Goal: Book appointment/travel/reservation

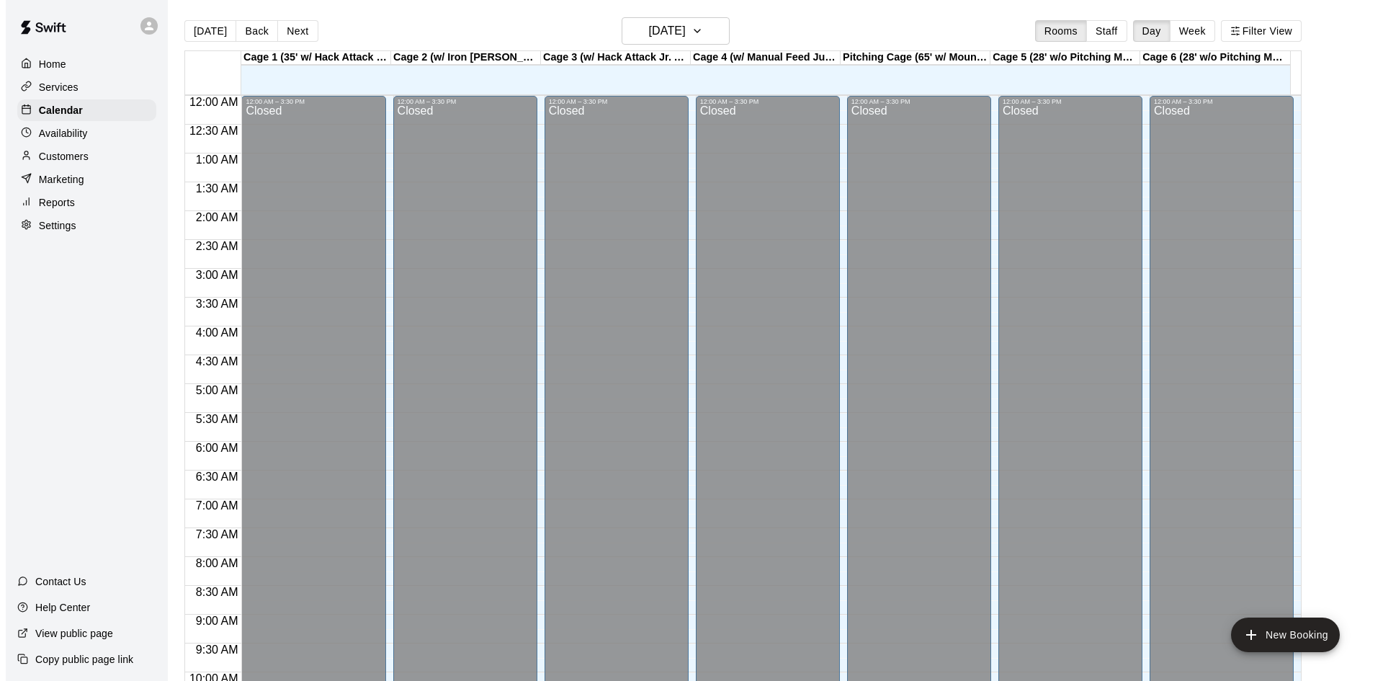
scroll to position [739, 0]
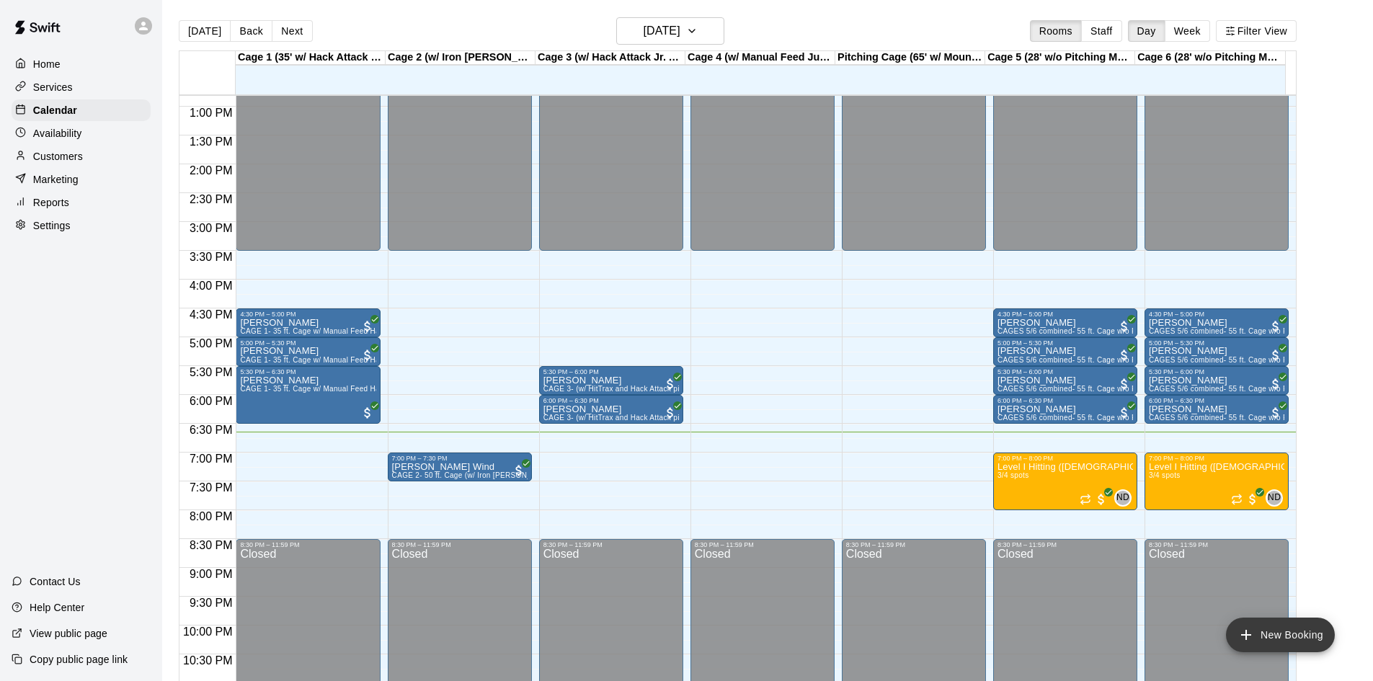
click at [1271, 633] on button "New Booking" at bounding box center [1280, 634] width 109 height 35
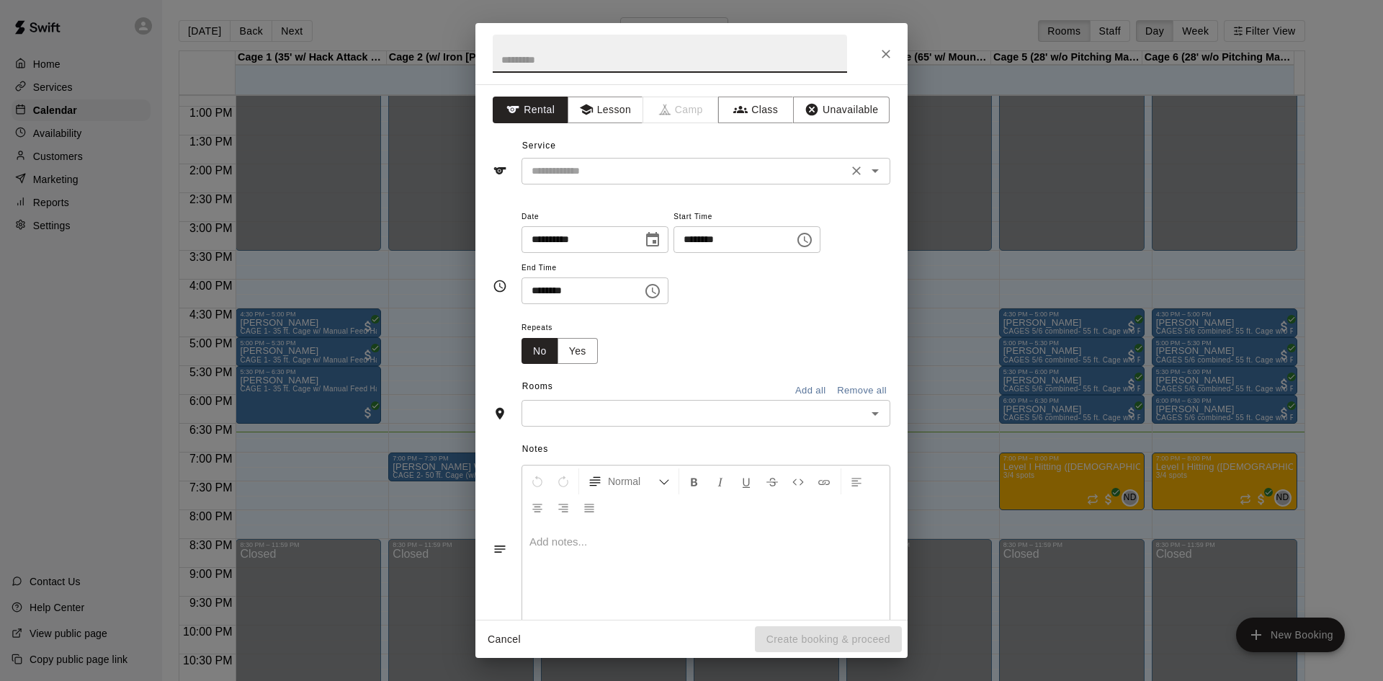
click at [626, 159] on div "​" at bounding box center [706, 171] width 369 height 27
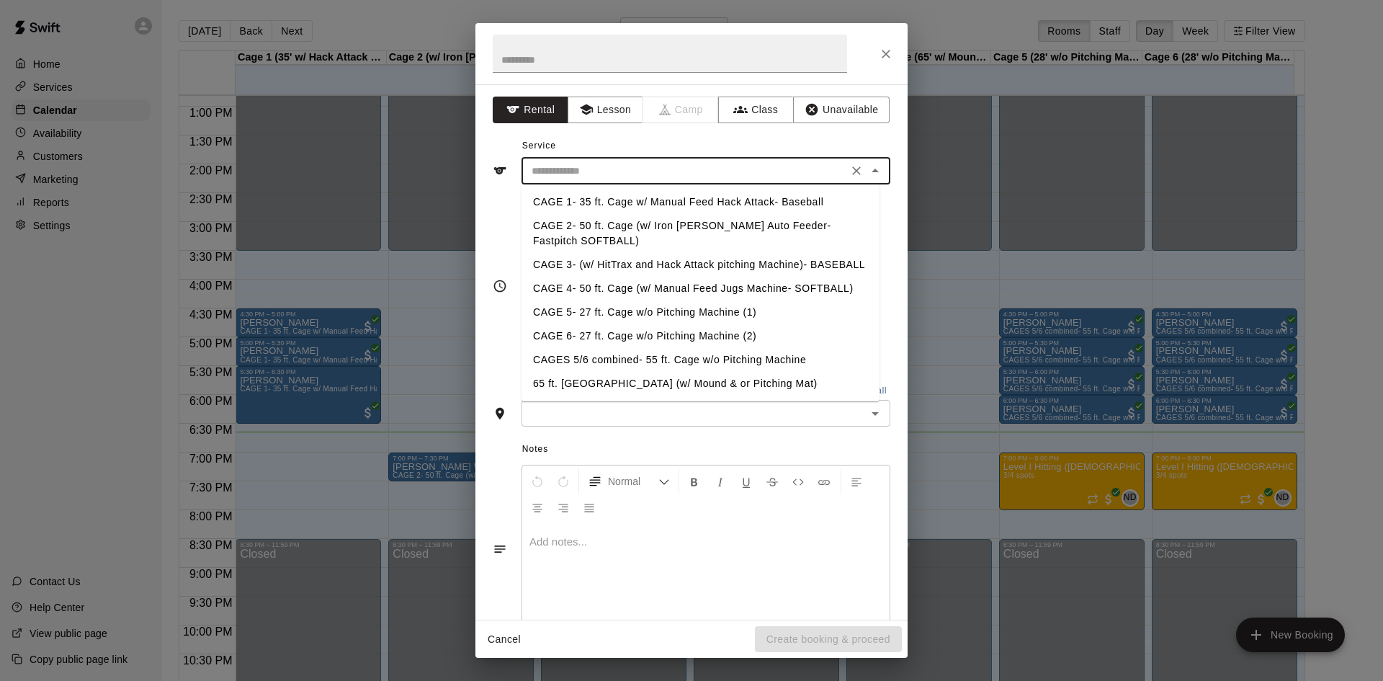
click at [607, 190] on li "CAGE 1- 35 ft. Cage w/ Manual Feed Hack Attack- Baseball" at bounding box center [701, 202] width 358 height 24
type input "**********"
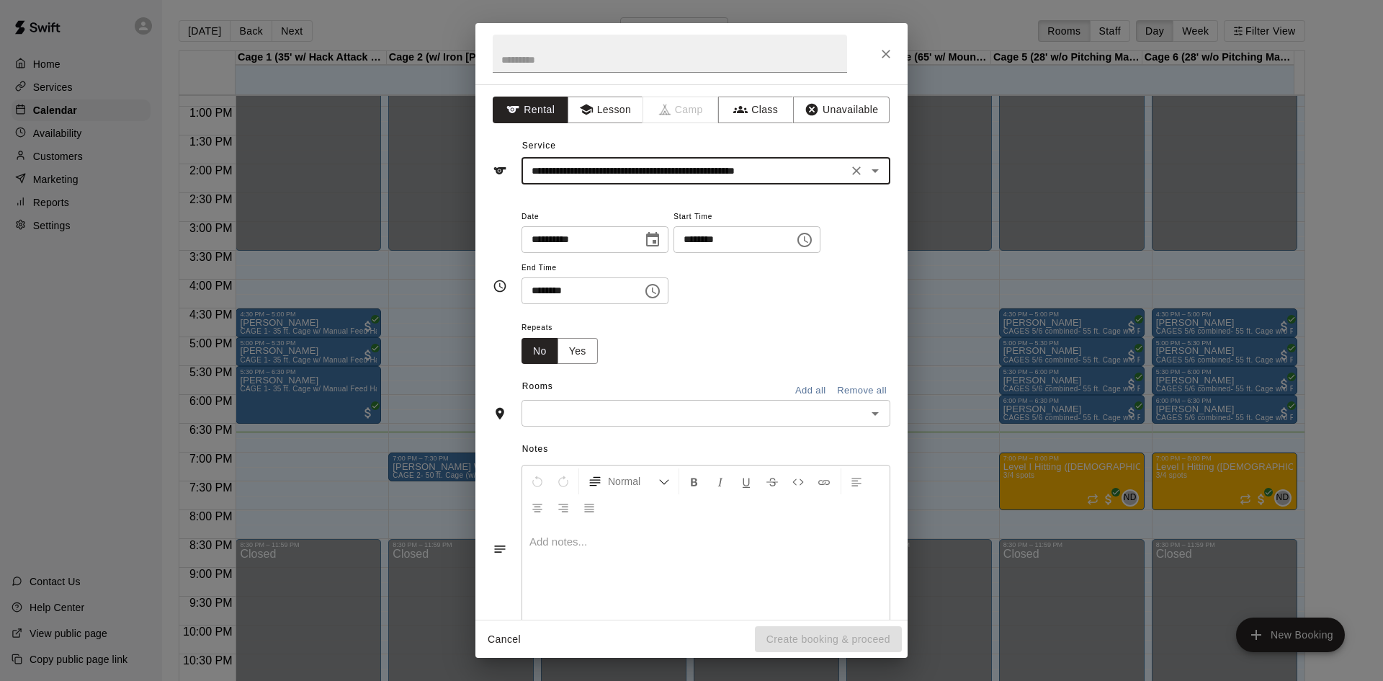
click at [808, 236] on icon "Choose time, selected time is 5:00 PM" at bounding box center [806, 239] width 4 height 6
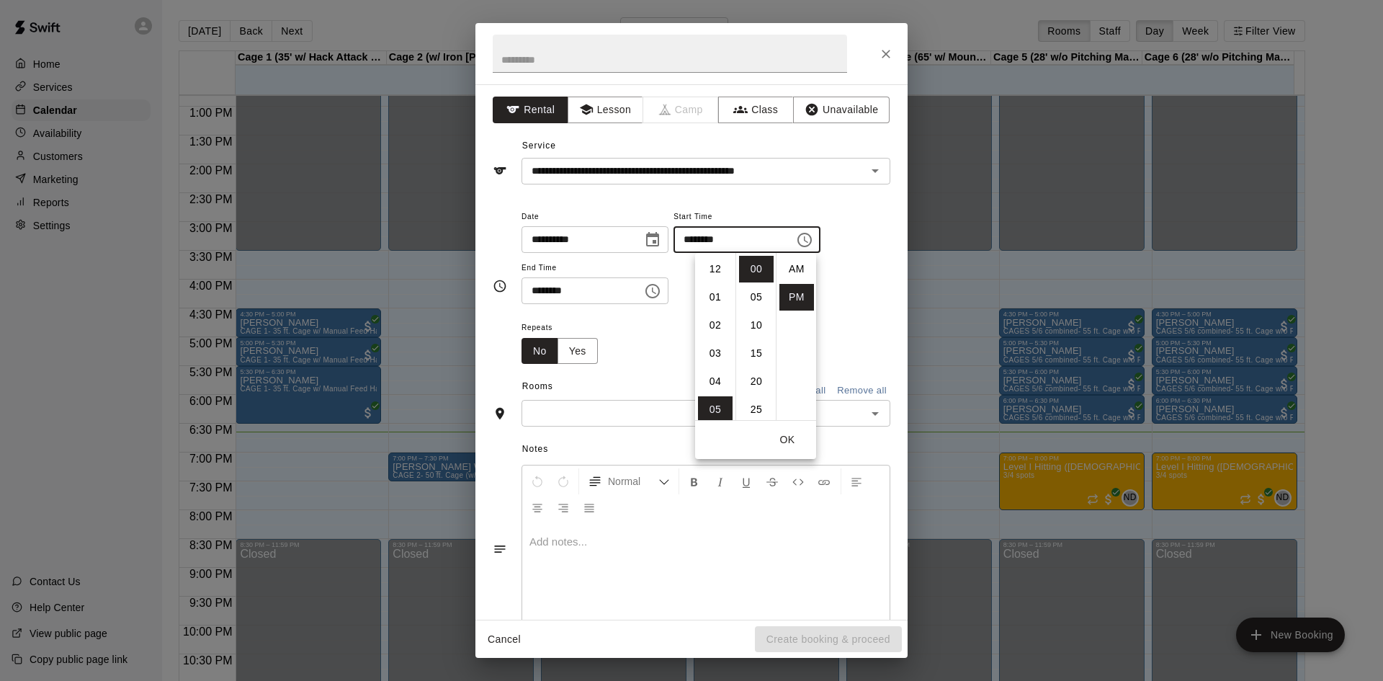
scroll to position [26, 0]
click at [712, 298] on li "06" at bounding box center [715, 297] width 35 height 27
click at [751, 312] on li "45" at bounding box center [756, 306] width 35 height 27
type input "********"
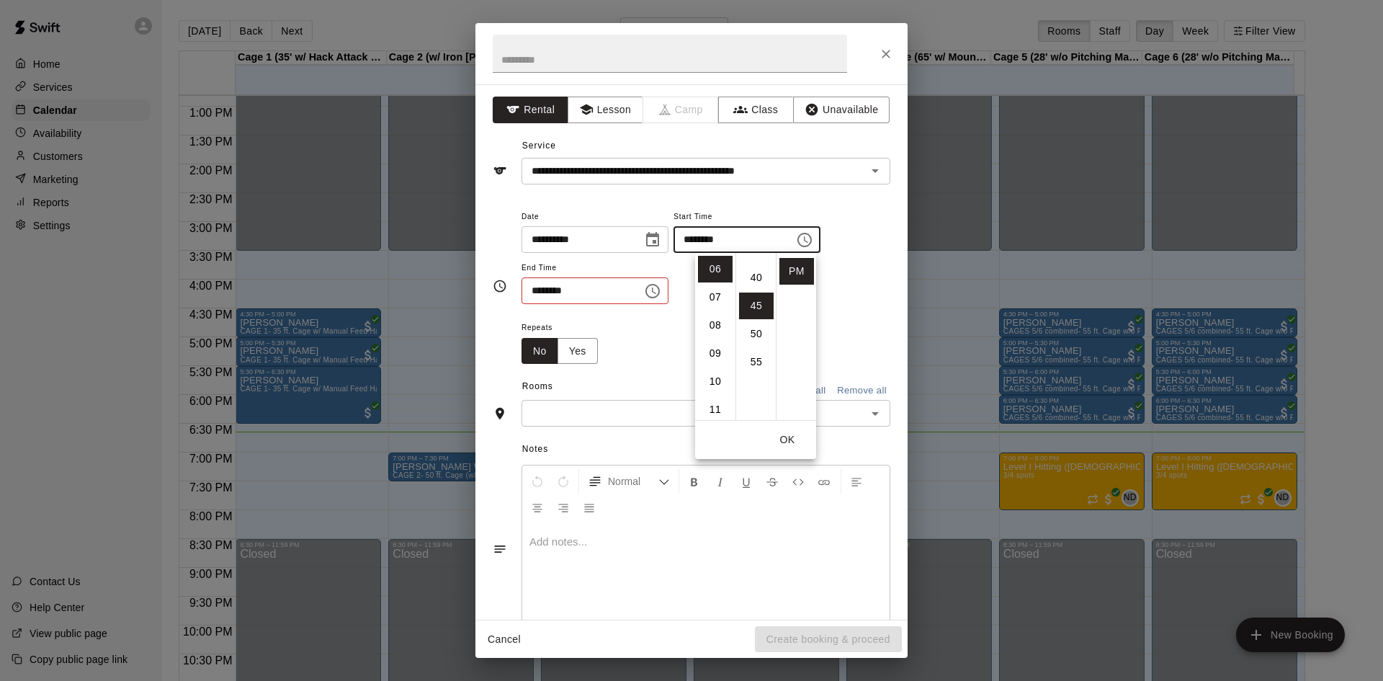
scroll to position [253, 0]
drag, startPoint x: 796, startPoint y: 431, endPoint x: 773, endPoint y: 412, distance: 29.7
click at [789, 429] on button "OK" at bounding box center [787, 440] width 46 height 27
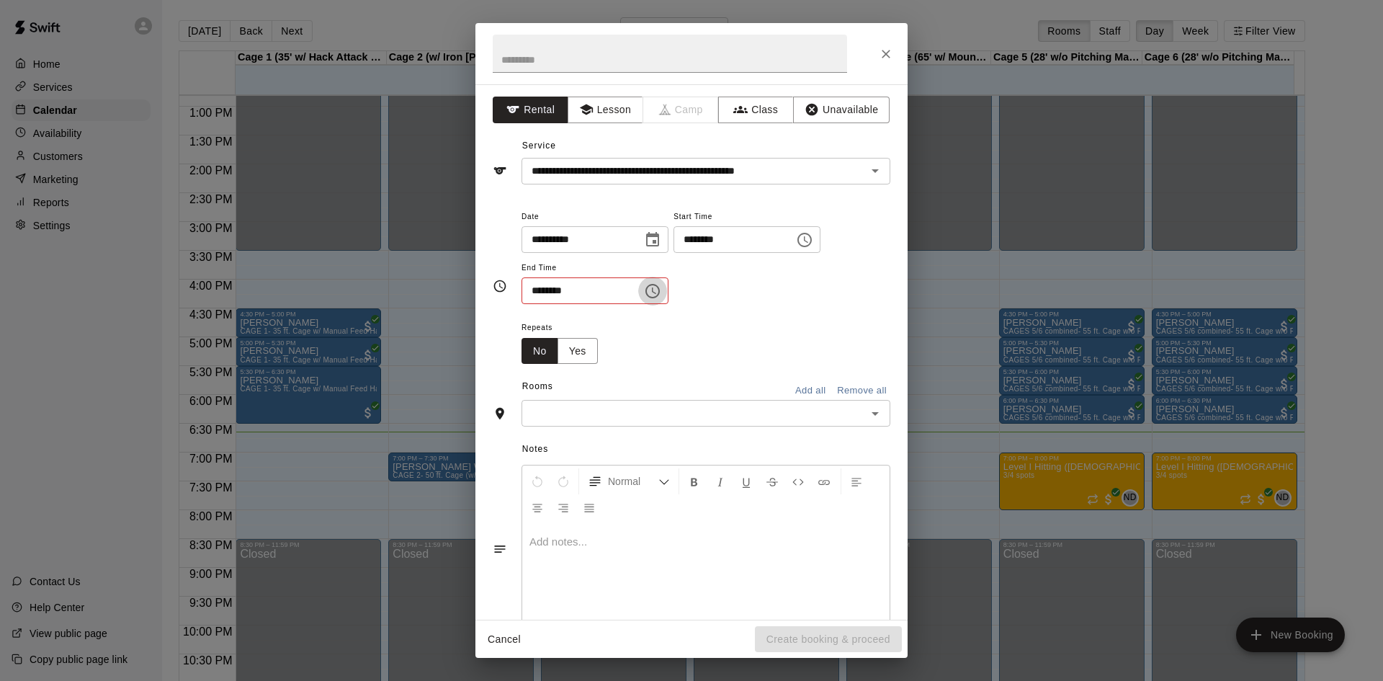
click at [661, 295] on icon "Choose time, selected time is 5:30 PM" at bounding box center [652, 290] width 17 height 17
click at [546, 374] on li "07" at bounding box center [542, 376] width 35 height 27
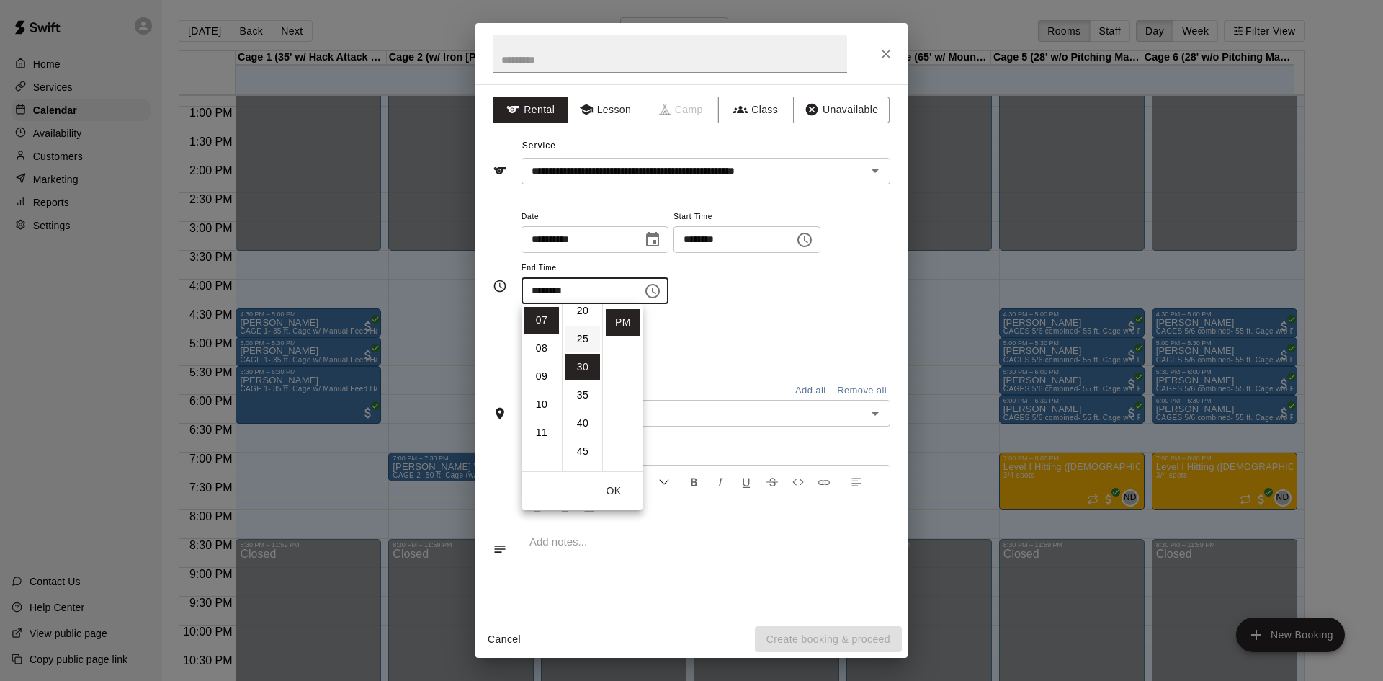
scroll to position [24, 0]
click at [581, 377] on li "15" at bounding box center [583, 380] width 35 height 27
type input "********"
click at [700, 402] on div "​" at bounding box center [706, 413] width 369 height 27
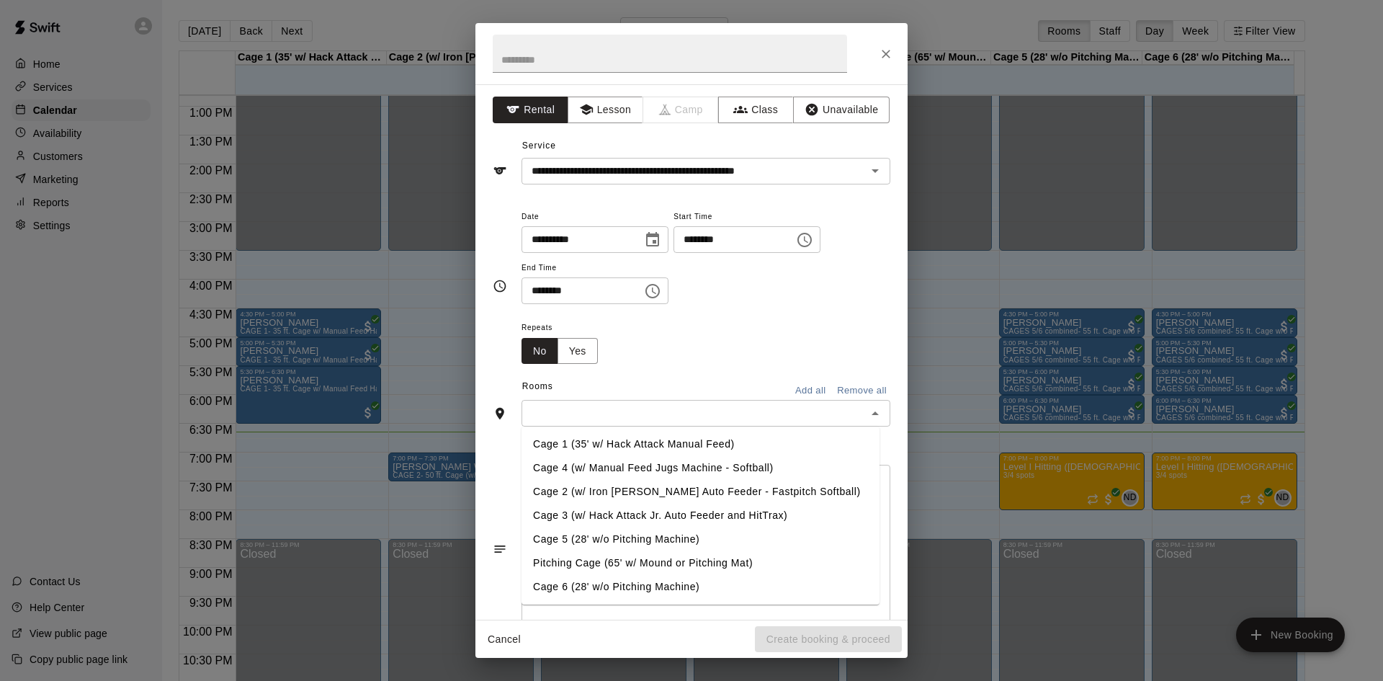
click at [633, 437] on li "Cage 1 (35' w/ Hack Attack Manual Feed)" at bounding box center [701, 444] width 358 height 24
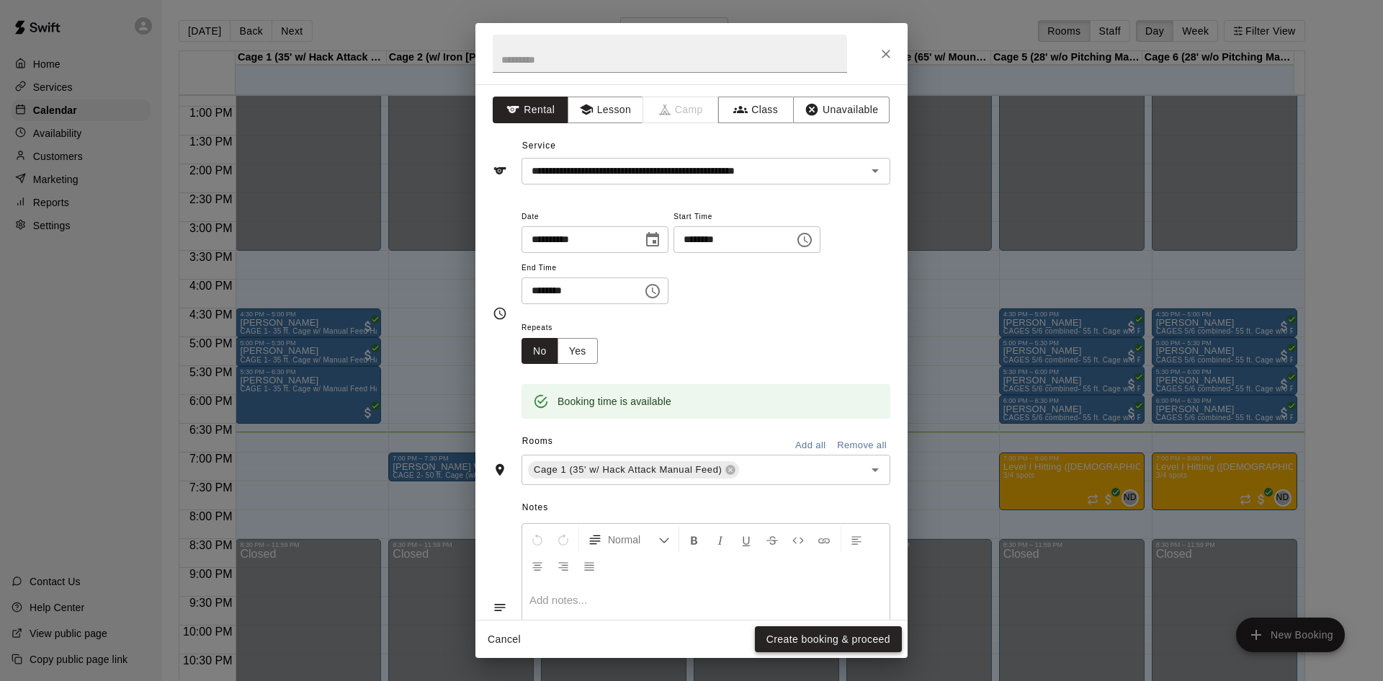
click at [814, 640] on button "Create booking & proceed" at bounding box center [828, 639] width 147 height 27
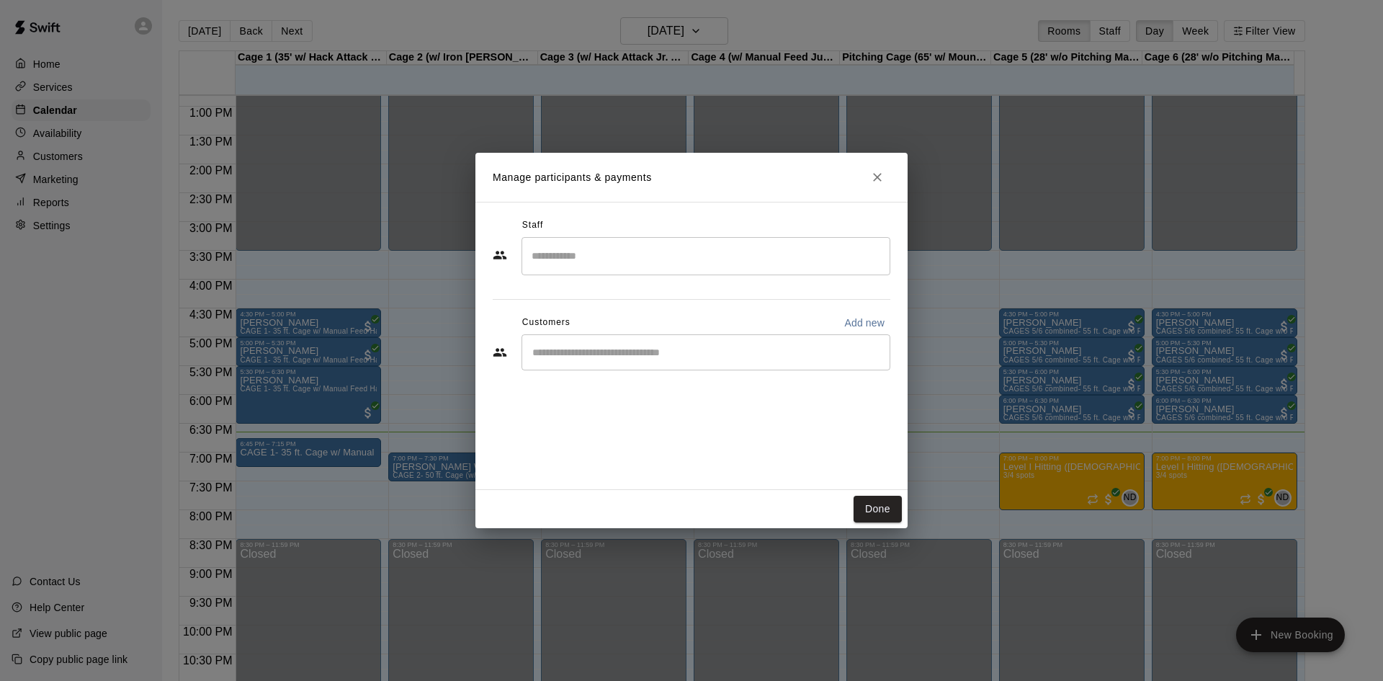
click at [697, 249] on input "Search staff" at bounding box center [706, 256] width 356 height 25
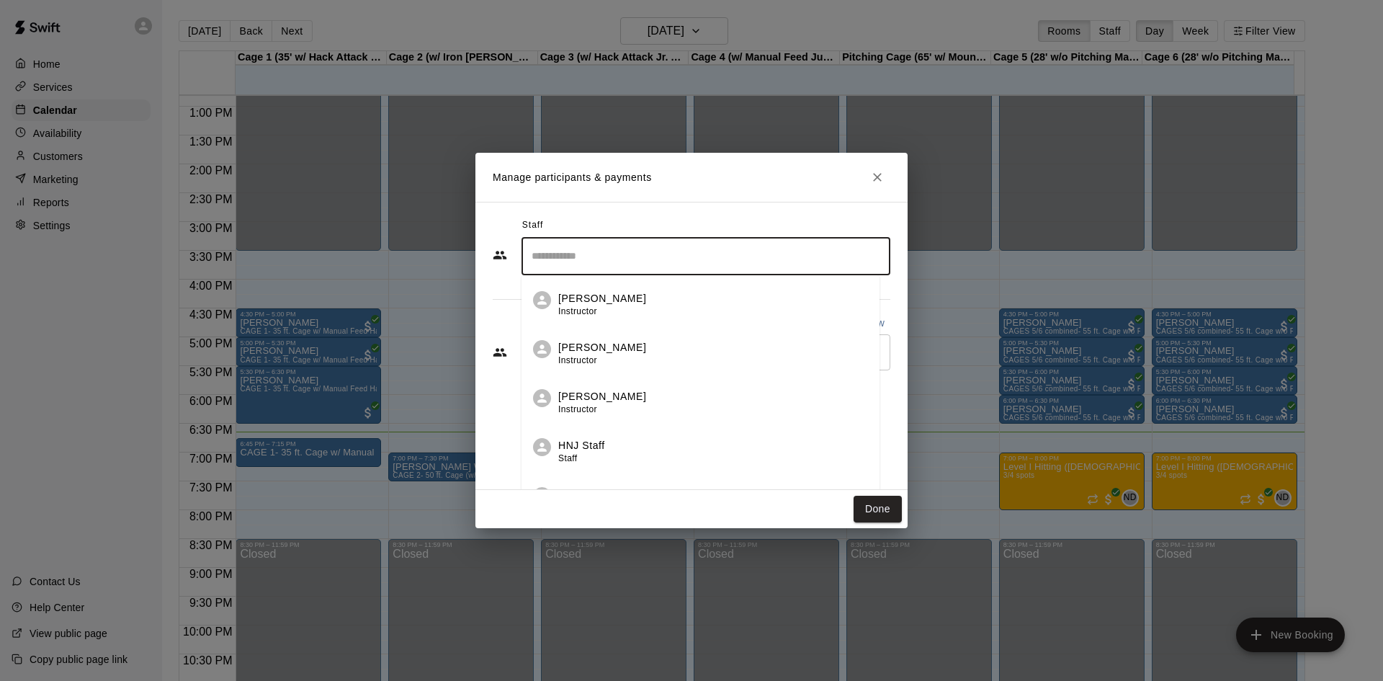
click at [501, 300] on div "Staff ​ [PERSON_NAME] Instructor [PERSON_NAME] Instructor [PERSON_NAME] Instruc…" at bounding box center [692, 299] width 398 height 171
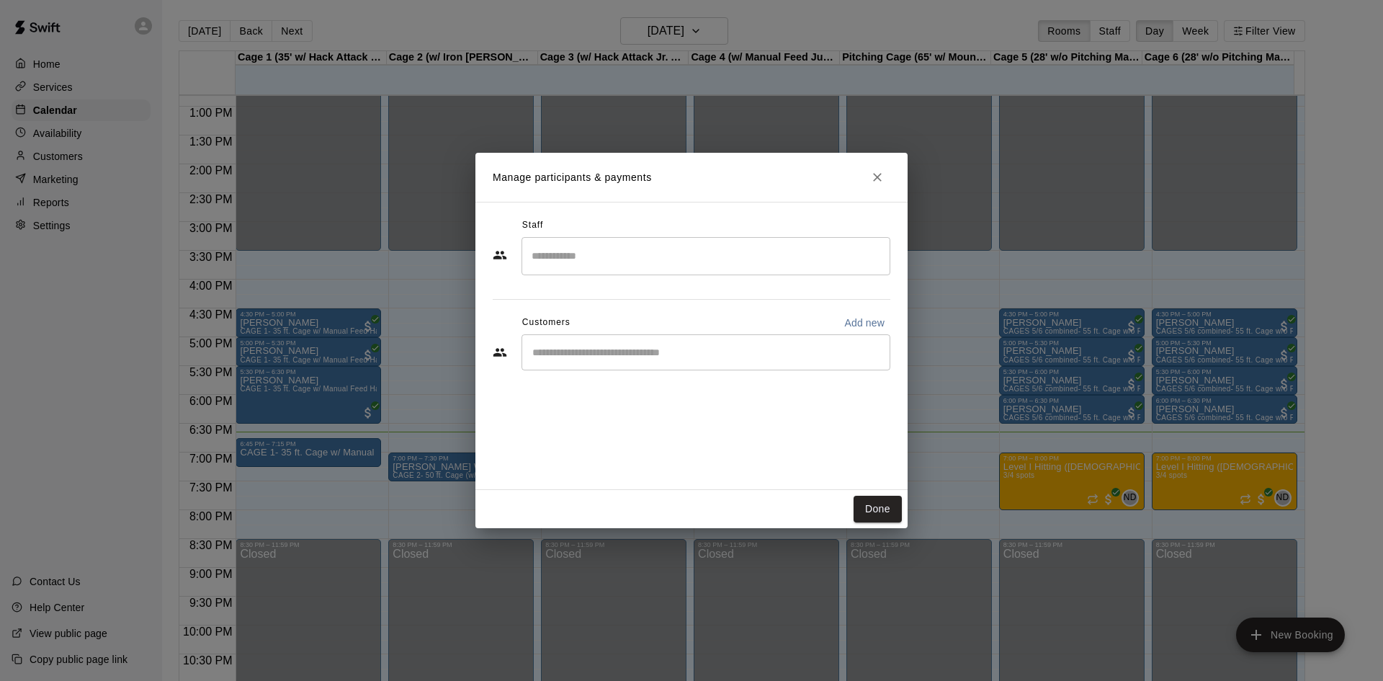
click at [574, 373] on div "​" at bounding box center [692, 353] width 398 height 39
click at [579, 363] on div "​" at bounding box center [706, 352] width 369 height 36
type input "****"
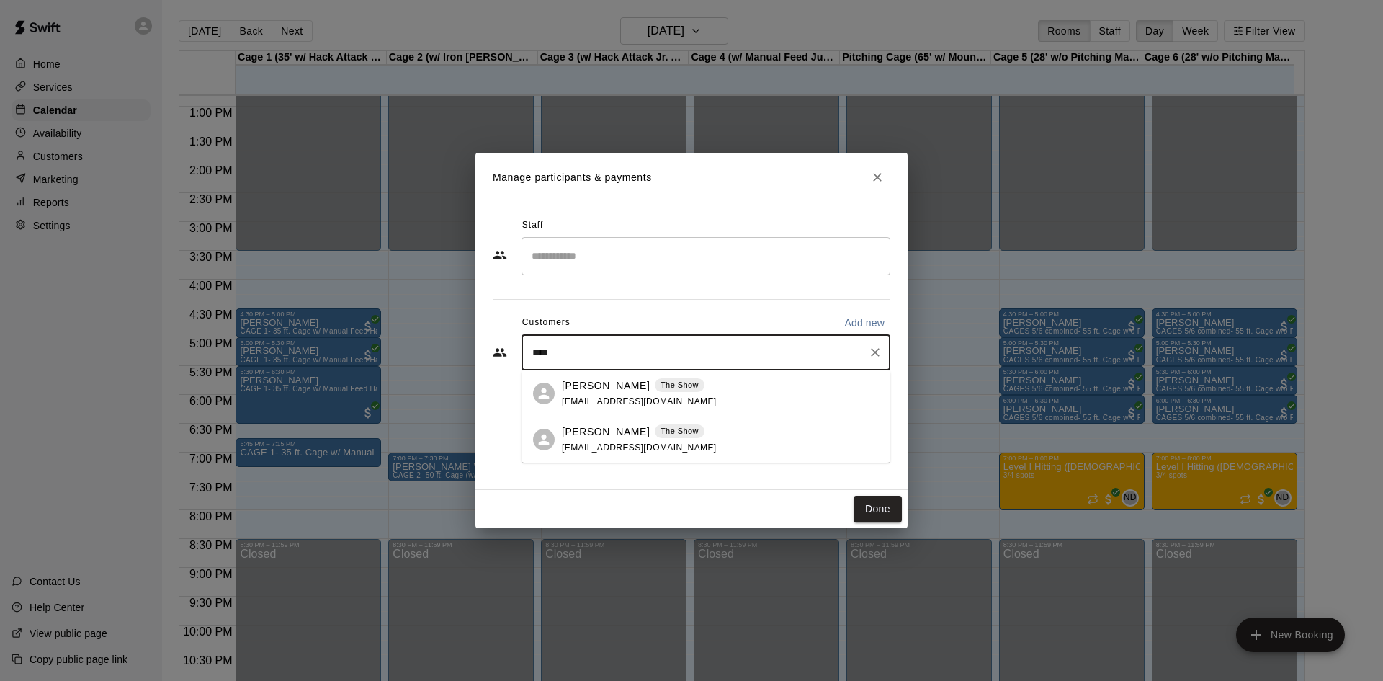
click at [667, 427] on div "[PERSON_NAME] The Show [EMAIL_ADDRESS][DOMAIN_NAME]" at bounding box center [720, 439] width 317 height 31
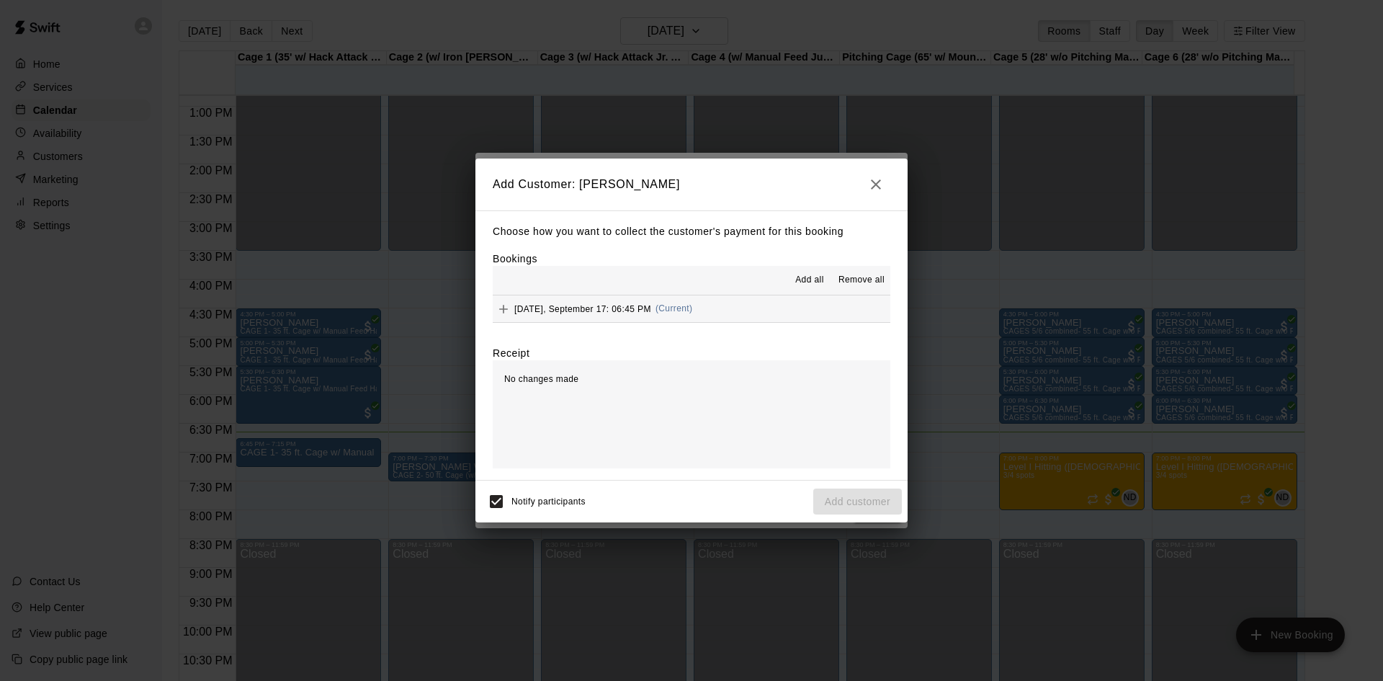
click at [509, 310] on icon "Add" at bounding box center [503, 309] width 14 height 14
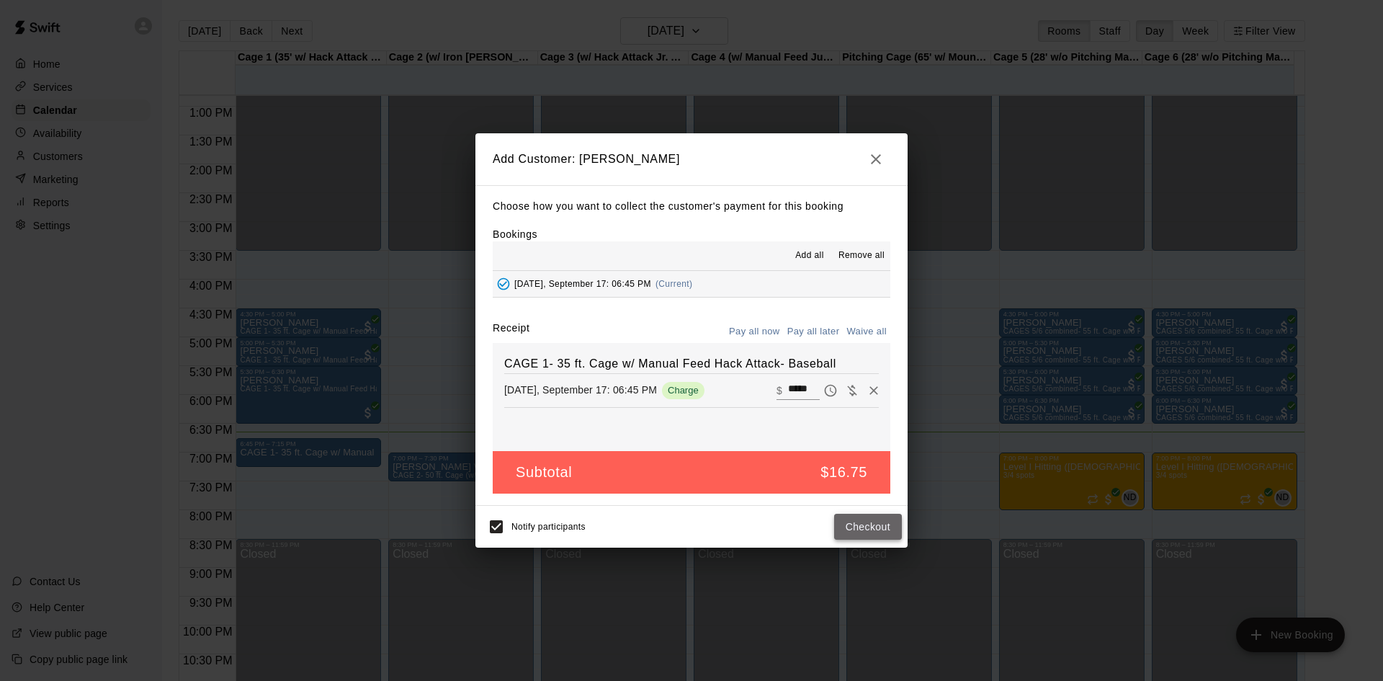
click at [873, 525] on button "Checkout" at bounding box center [868, 527] width 68 height 27
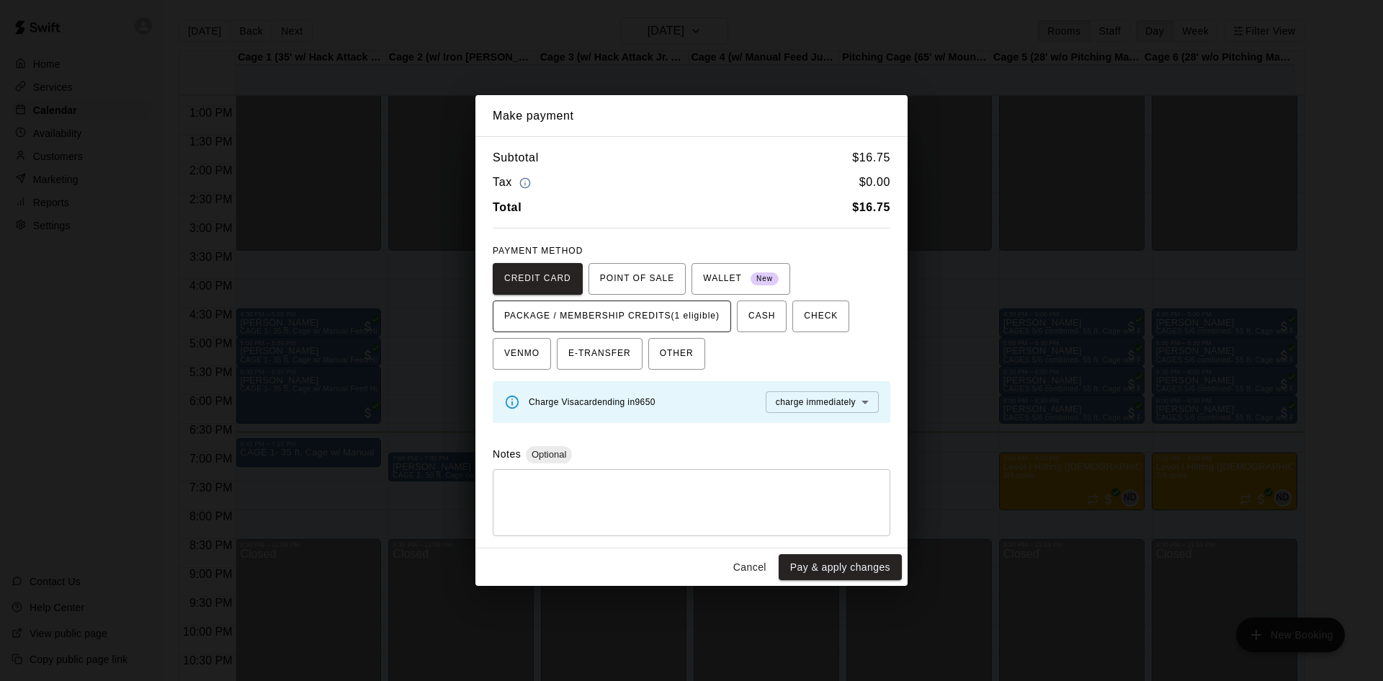
click at [664, 321] on span "PACKAGE / MEMBERSHIP CREDITS (1 eligible)" at bounding box center [611, 316] width 215 height 23
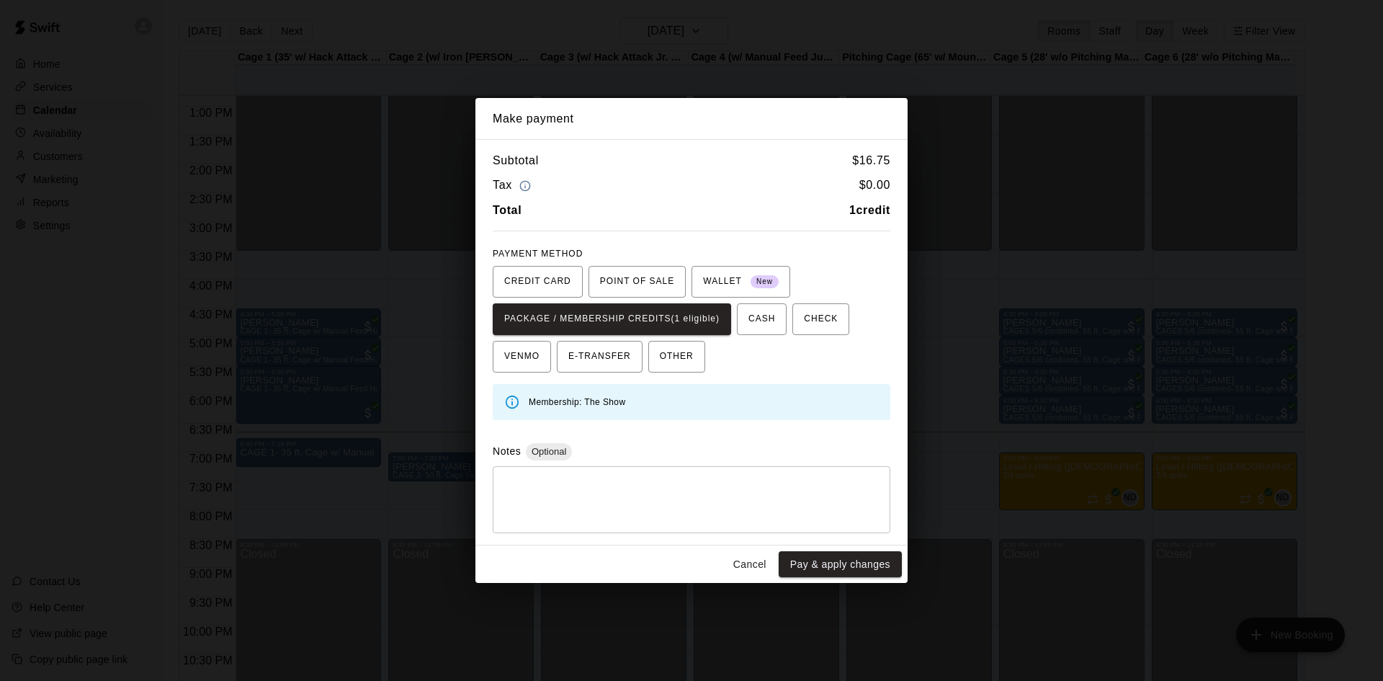
click at [795, 406] on div "Membership: The Show" at bounding box center [704, 401] width 350 height 27
click at [848, 554] on button "Pay & apply changes" at bounding box center [840, 564] width 123 height 27
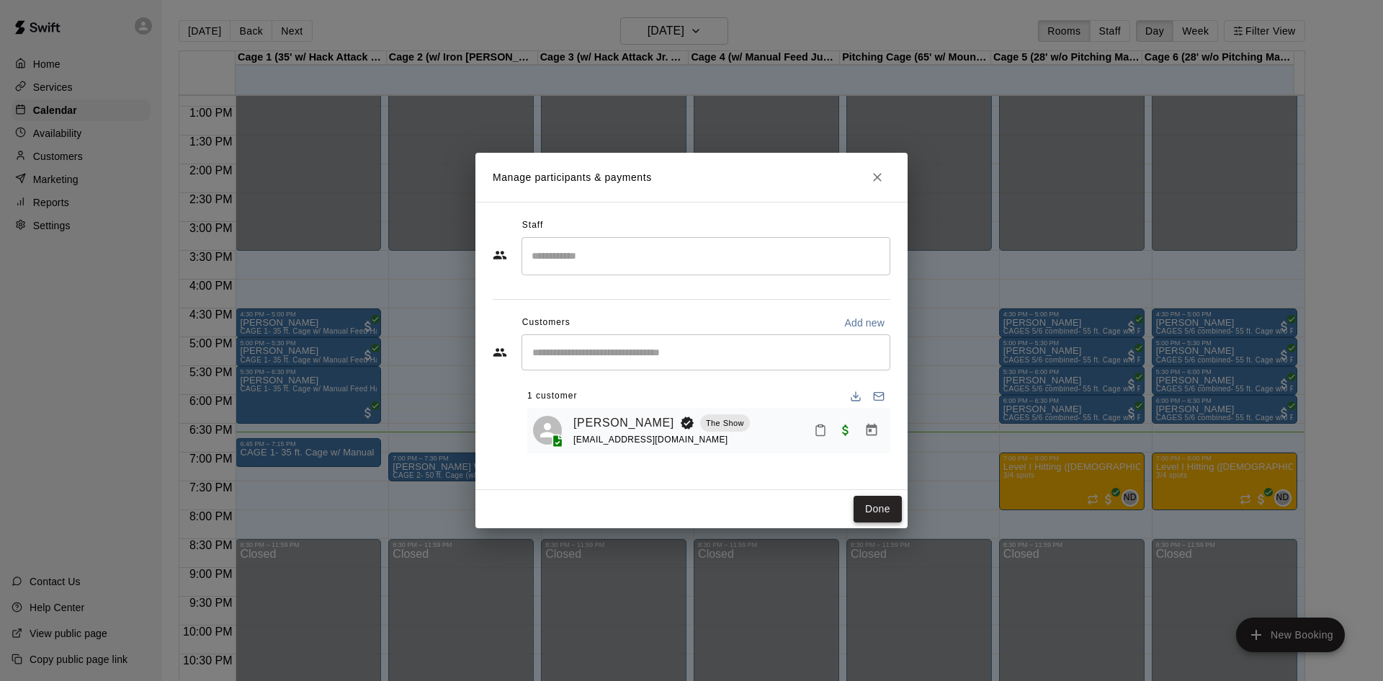
click at [883, 514] on button "Done" at bounding box center [878, 509] width 48 height 27
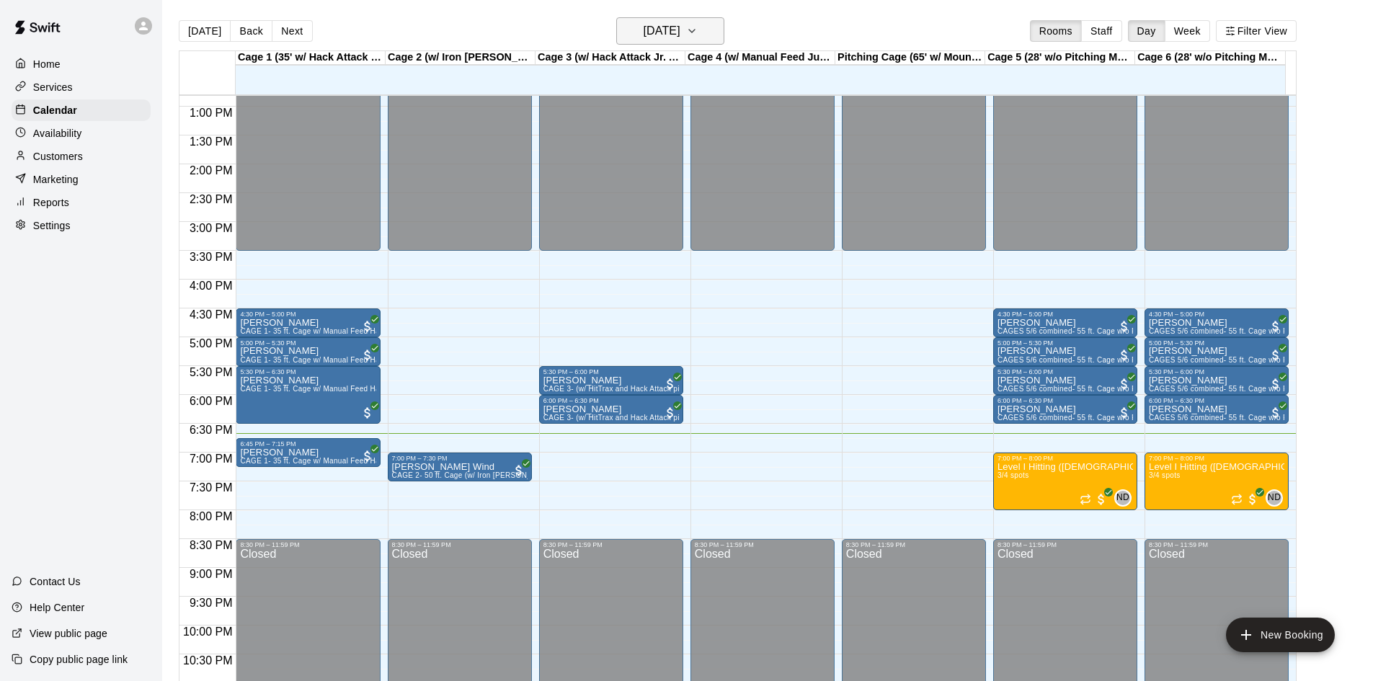
click at [680, 39] on h6 "[DATE]" at bounding box center [661, 31] width 37 height 20
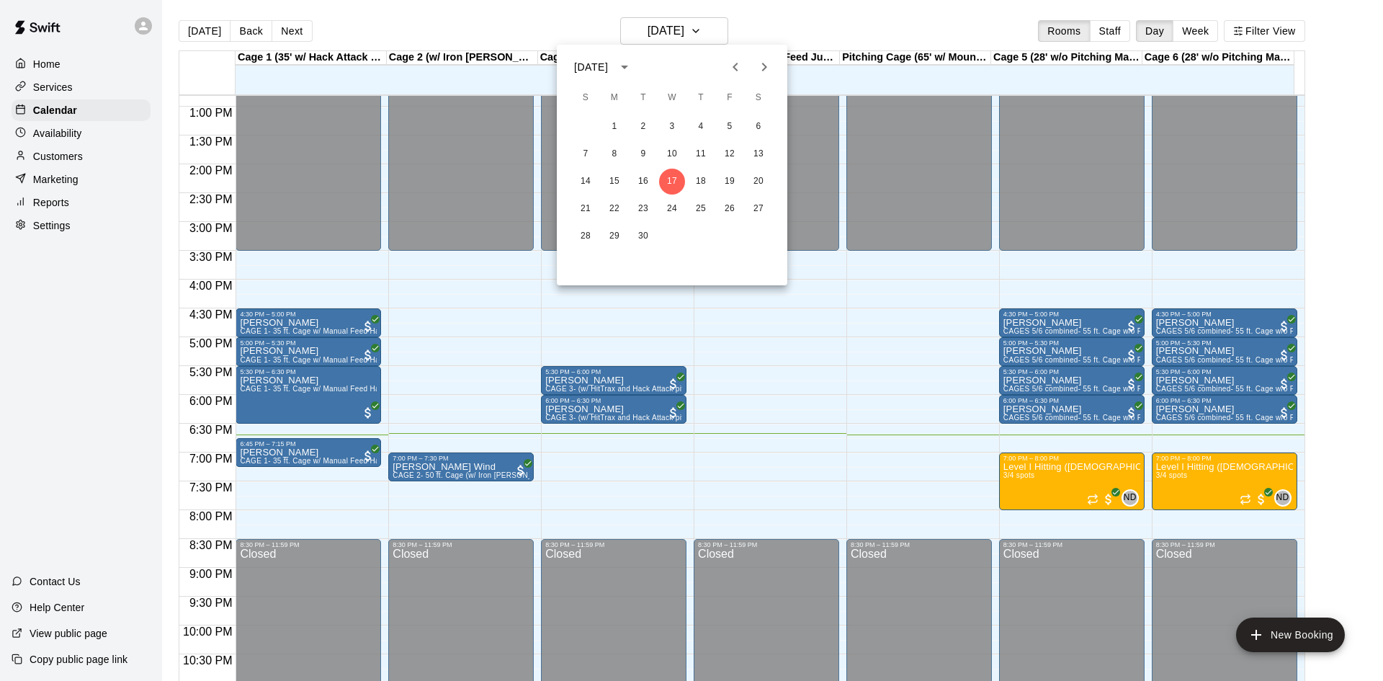
click at [73, 416] on div at bounding box center [691, 340] width 1383 height 681
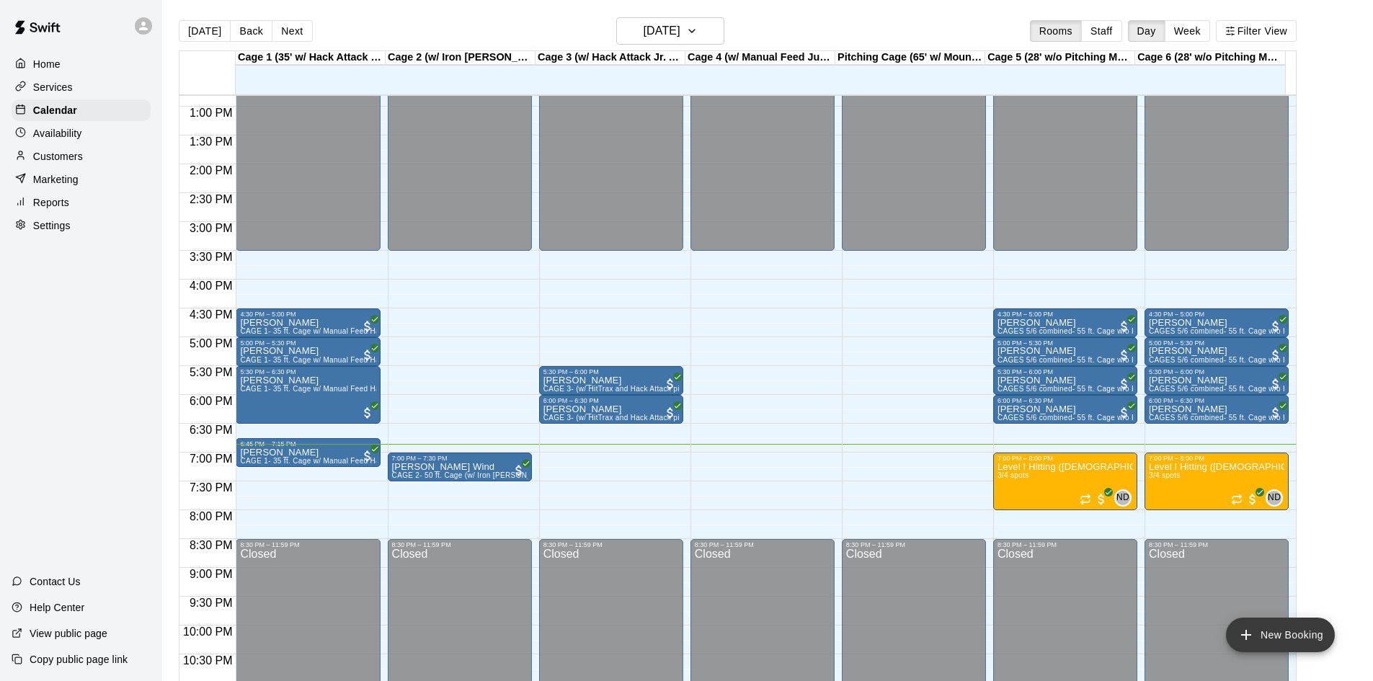
click at [1283, 633] on button "New Booking" at bounding box center [1280, 634] width 109 height 35
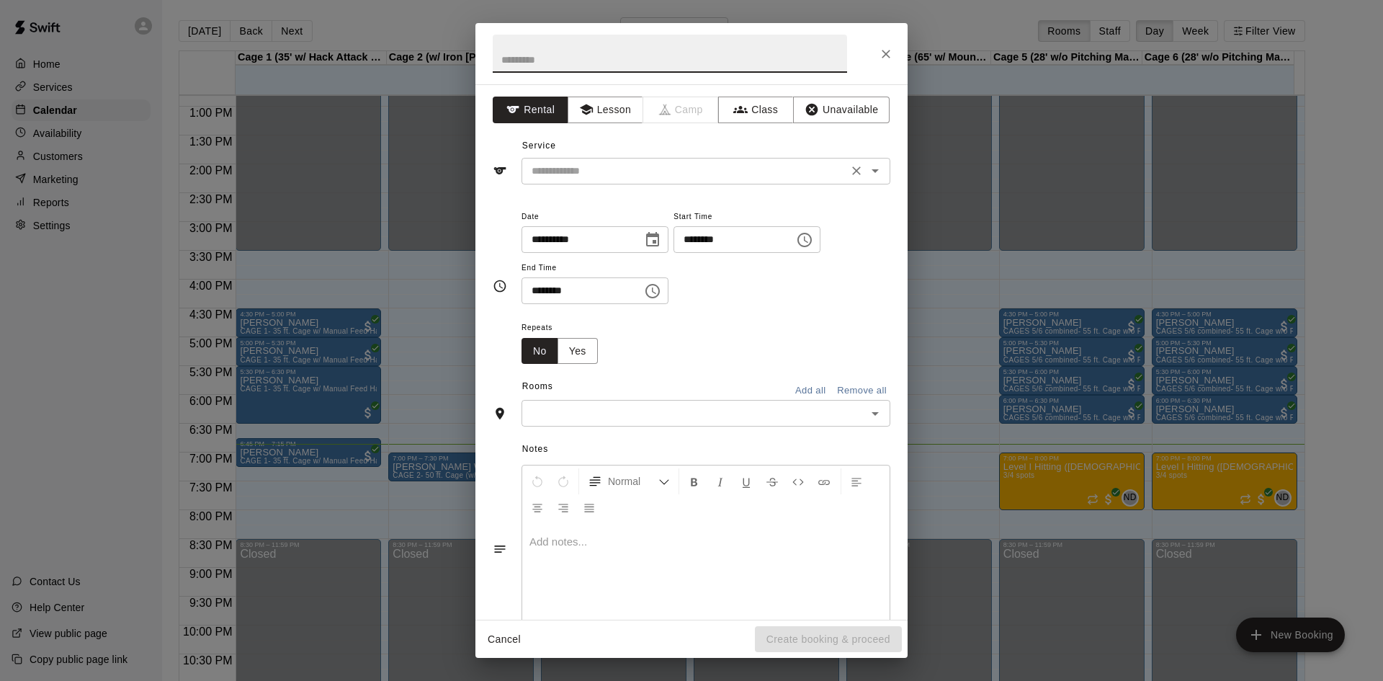
click at [717, 174] on input "text" at bounding box center [685, 171] width 318 height 18
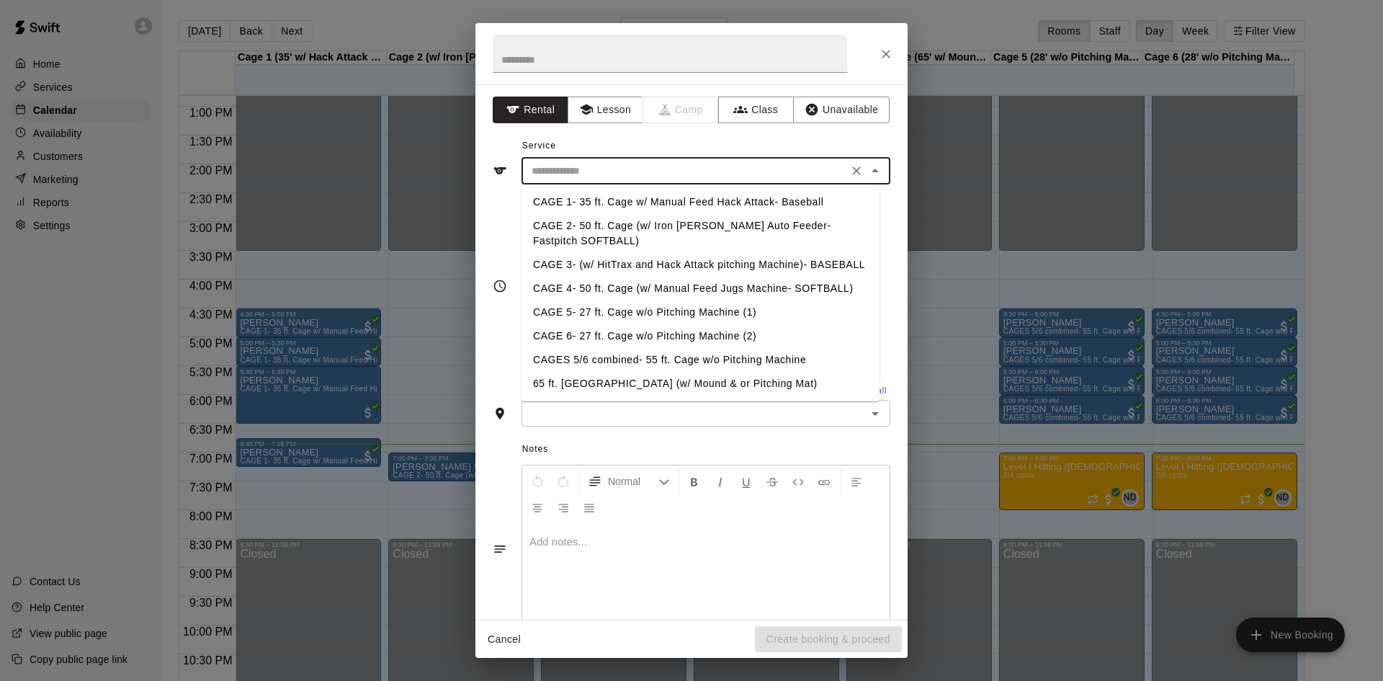
click at [721, 285] on li "CAGE 4- 50 ft. Cage (w/ Manual Feed Jugs Machine- SOFTBALL)" at bounding box center [701, 289] width 358 height 24
type input "**********"
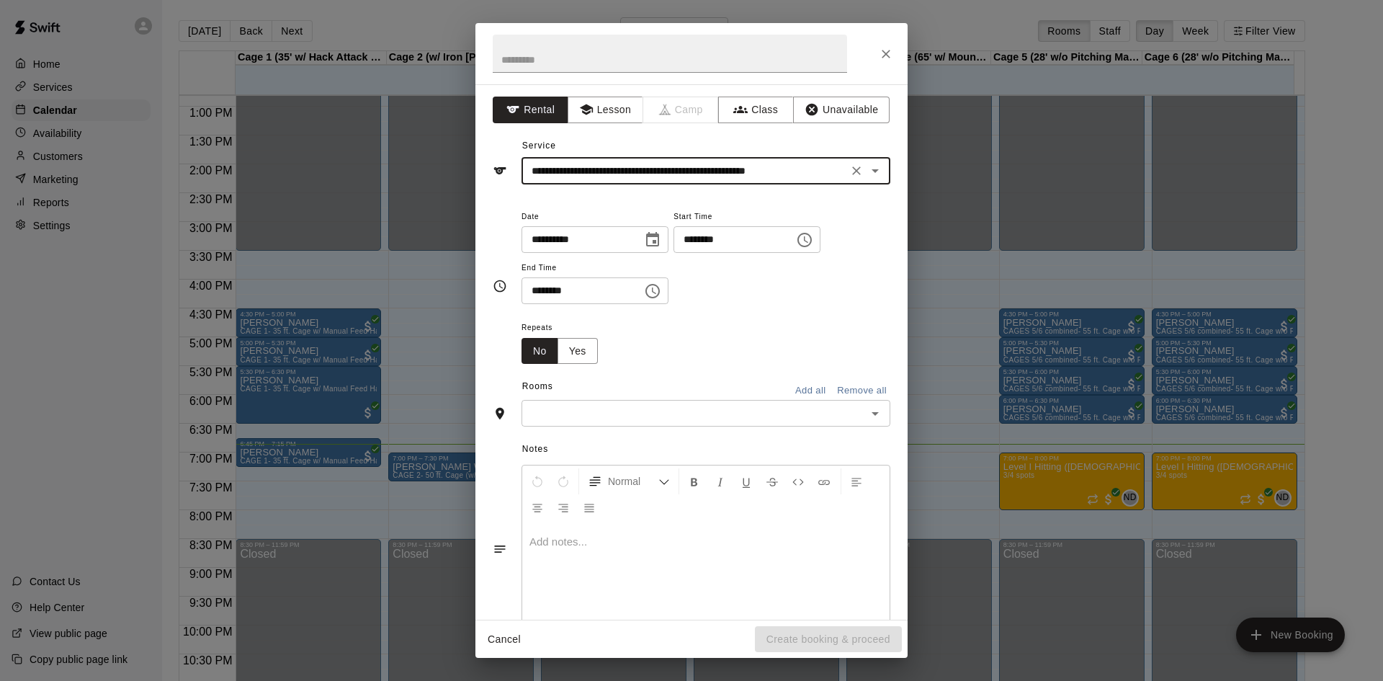
click at [641, 419] on input "text" at bounding box center [694, 413] width 336 height 18
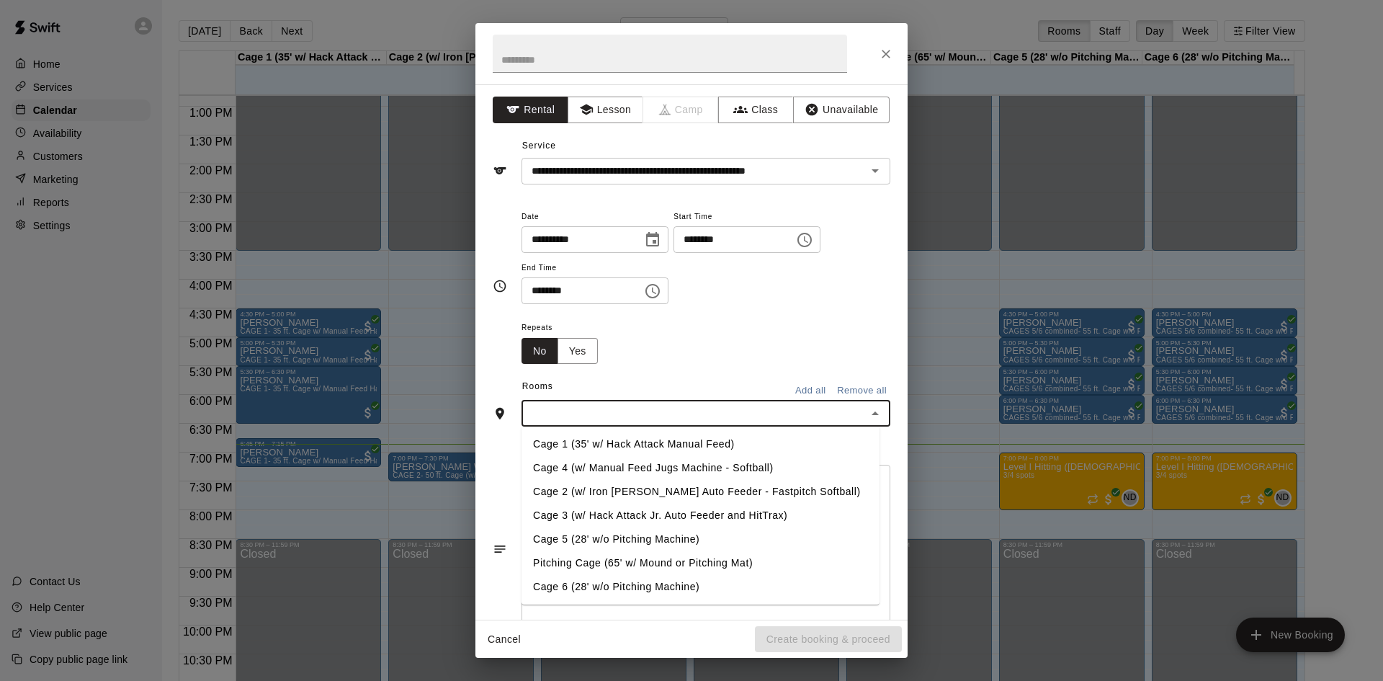
click at [675, 489] on li "Cage 2 (w/ Iron [PERSON_NAME] Auto Feeder - Fastpitch Softball)" at bounding box center [701, 492] width 358 height 24
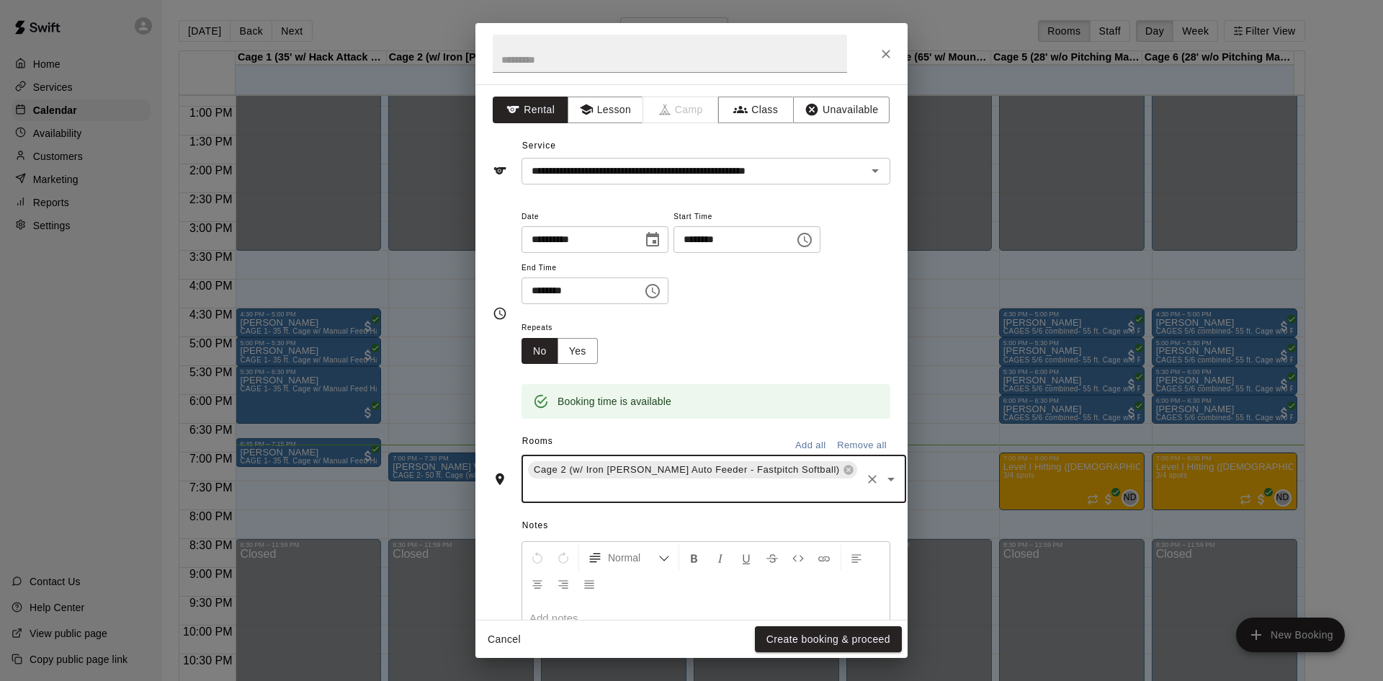
click at [865, 476] on icon "Clear" at bounding box center [872, 479] width 14 height 14
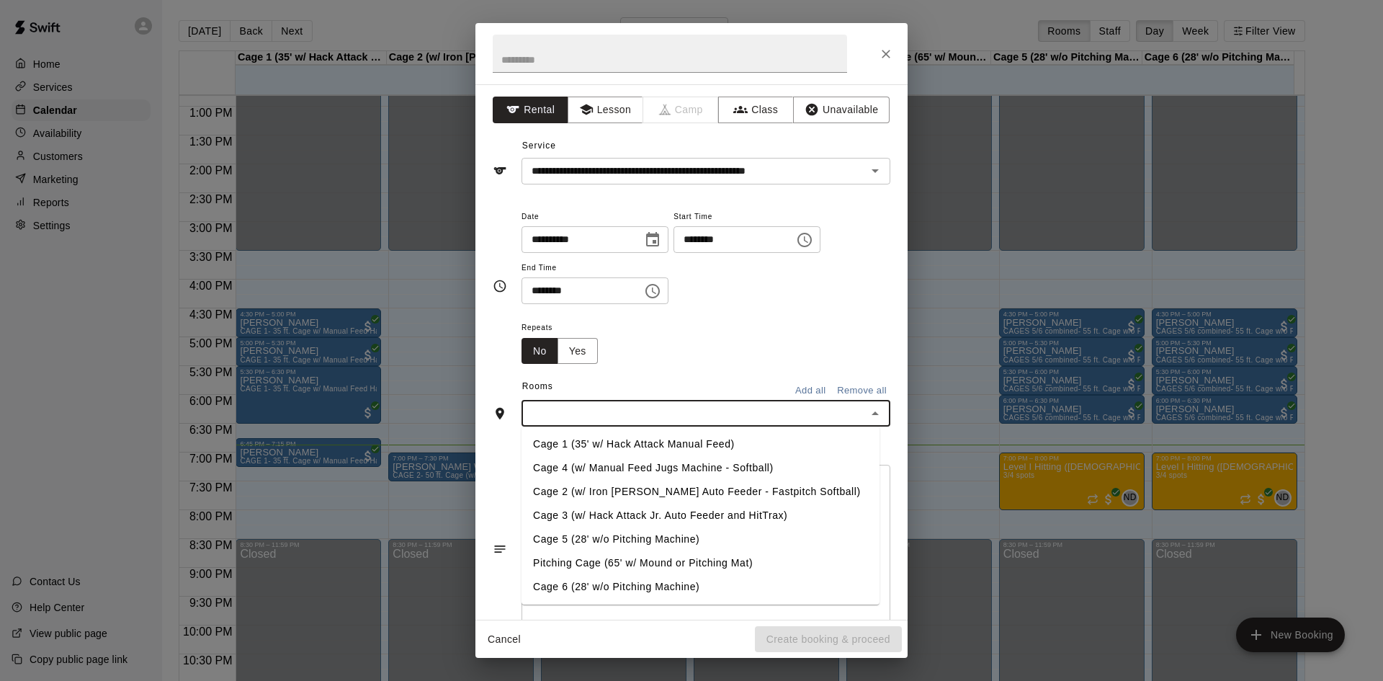
click at [733, 413] on input "text" at bounding box center [694, 413] width 336 height 18
click at [633, 470] on li "Cage 4 (w/ Manual Feed Jugs Machine - Softball)" at bounding box center [701, 468] width 358 height 24
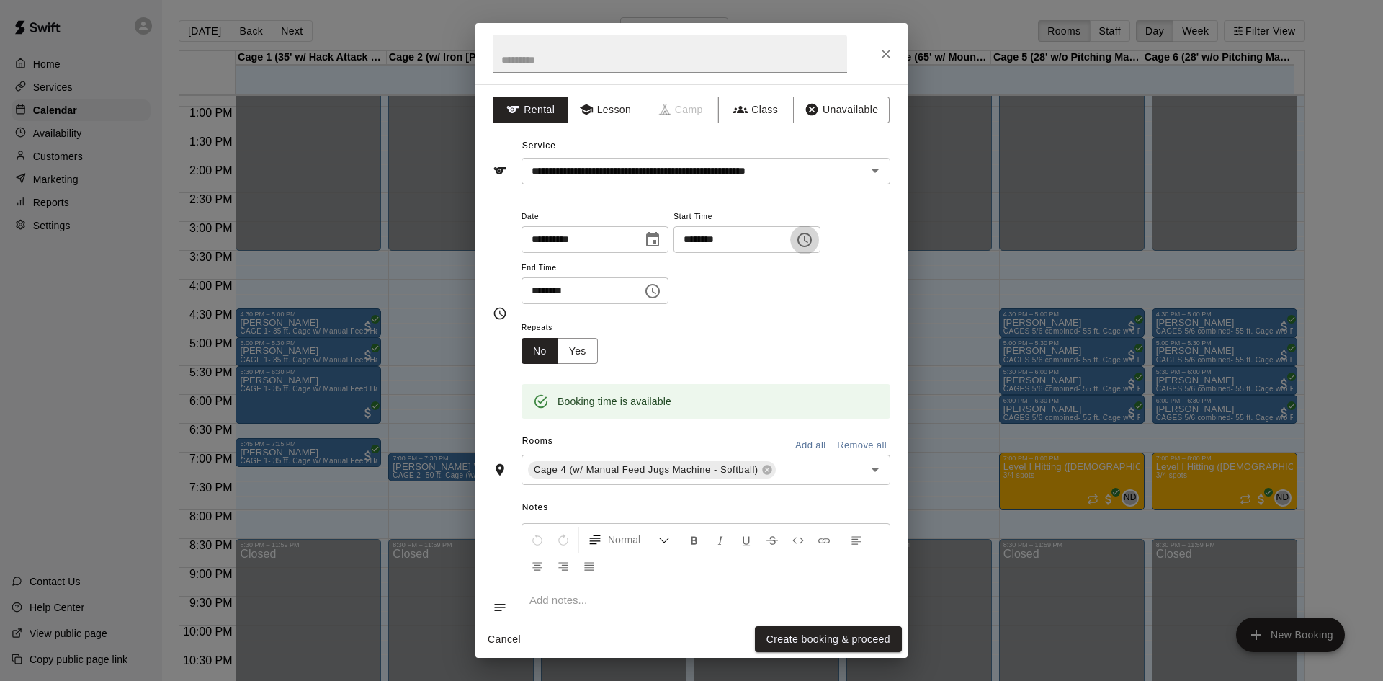
click at [813, 243] on icon "Choose time, selected time is 5:00 PM" at bounding box center [804, 239] width 17 height 17
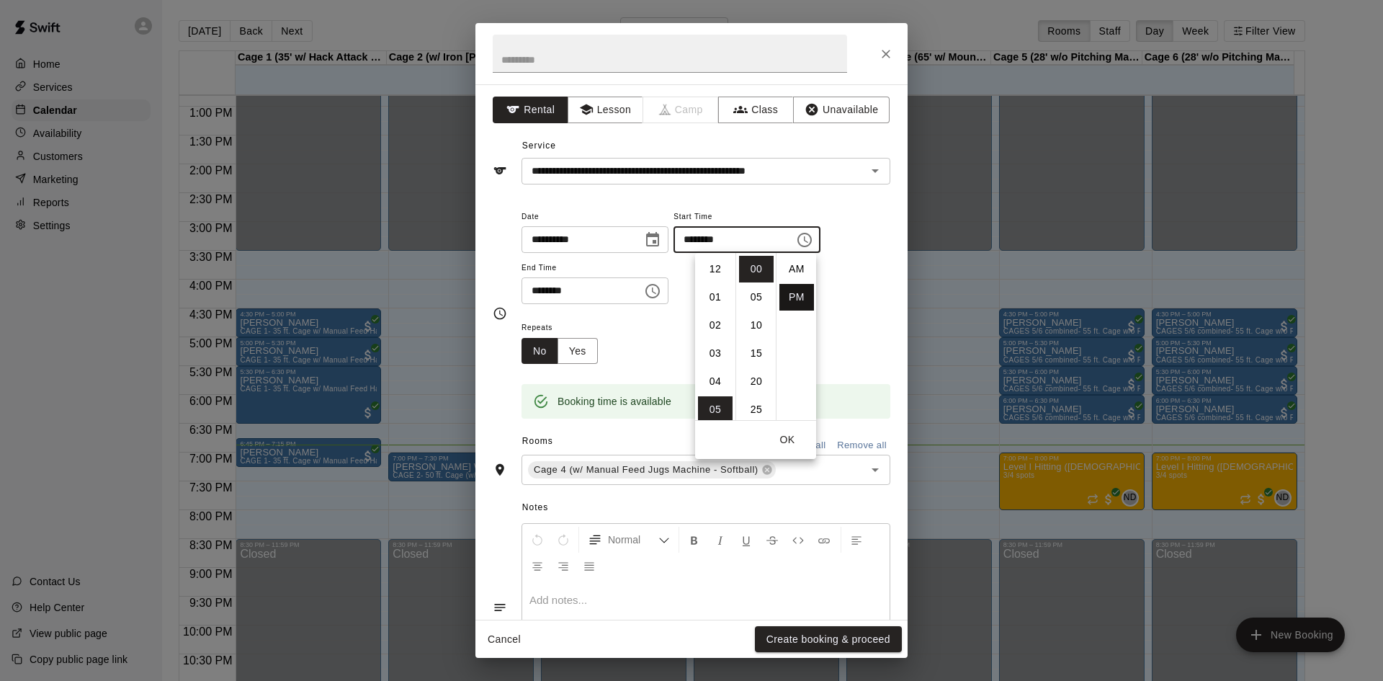
scroll to position [26, 0]
click at [717, 321] on li "07" at bounding box center [715, 325] width 35 height 27
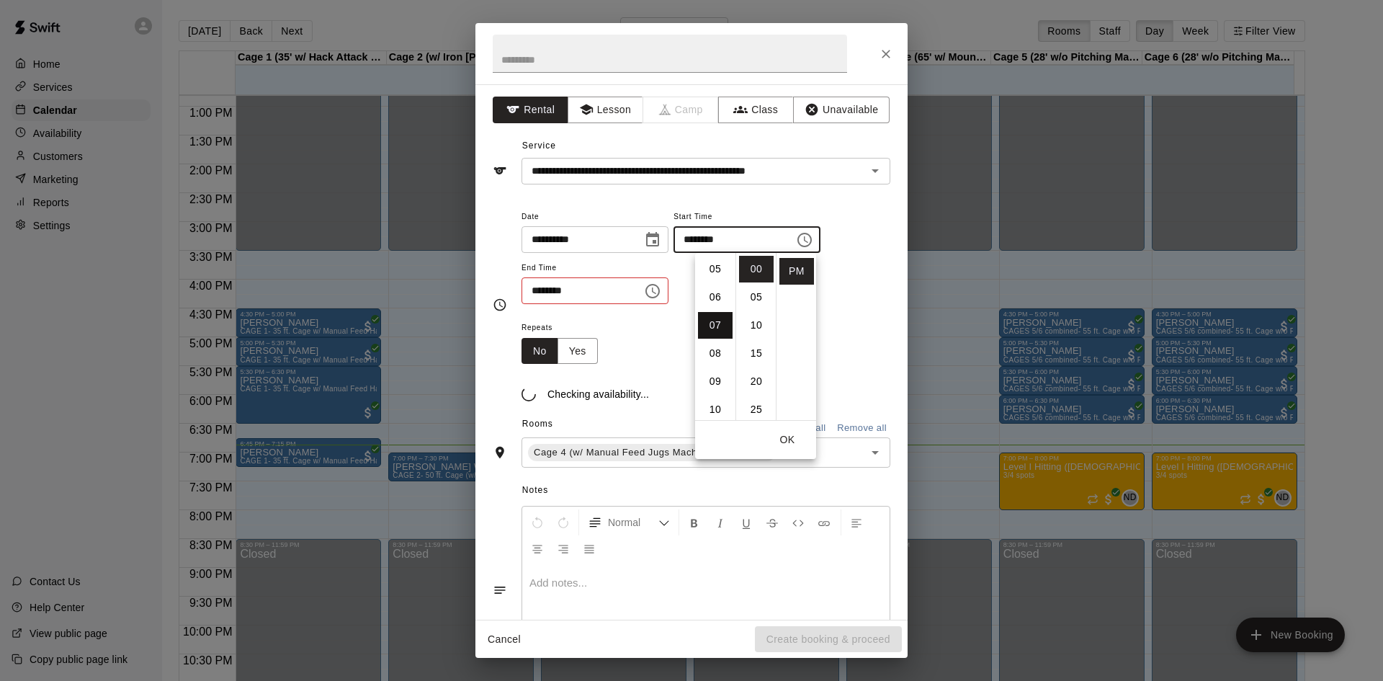
type input "********"
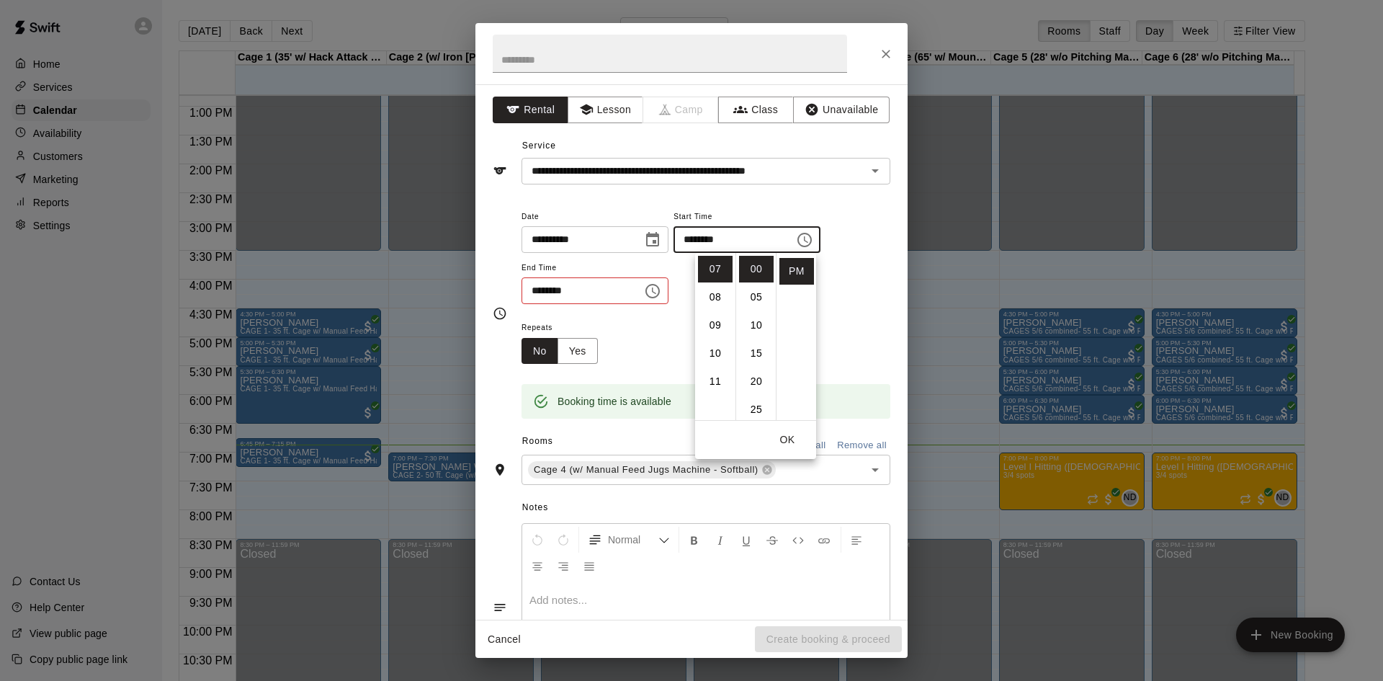
click at [661, 297] on icon "Choose time, selected time is 5:30 PM" at bounding box center [652, 290] width 17 height 17
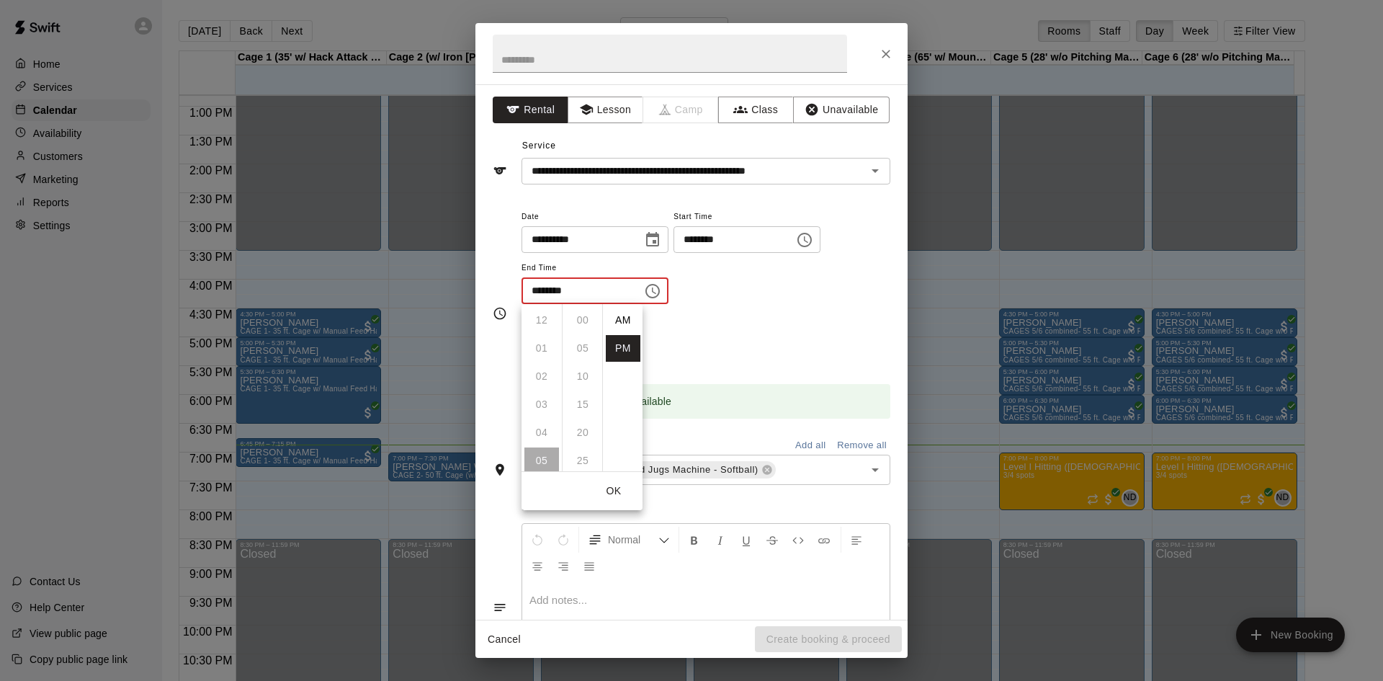
scroll to position [26, 0]
click at [536, 375] on li "07" at bounding box center [542, 376] width 35 height 27
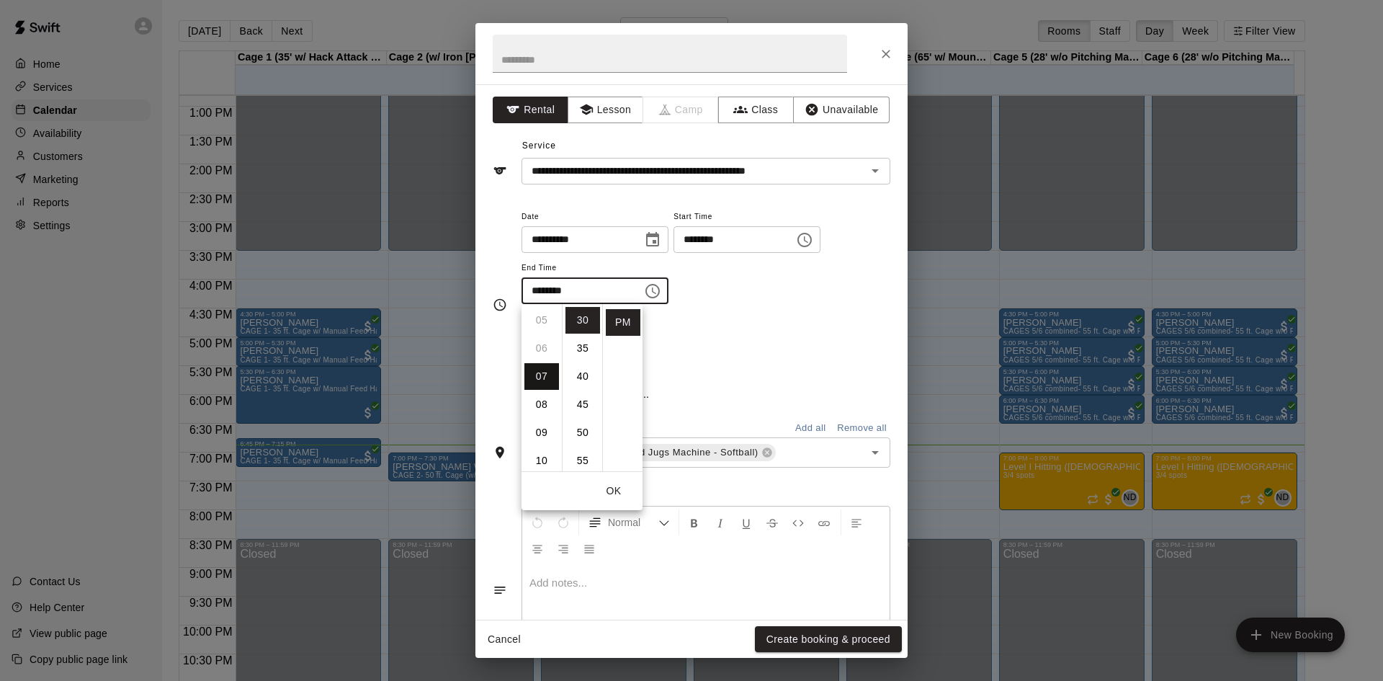
type input "********"
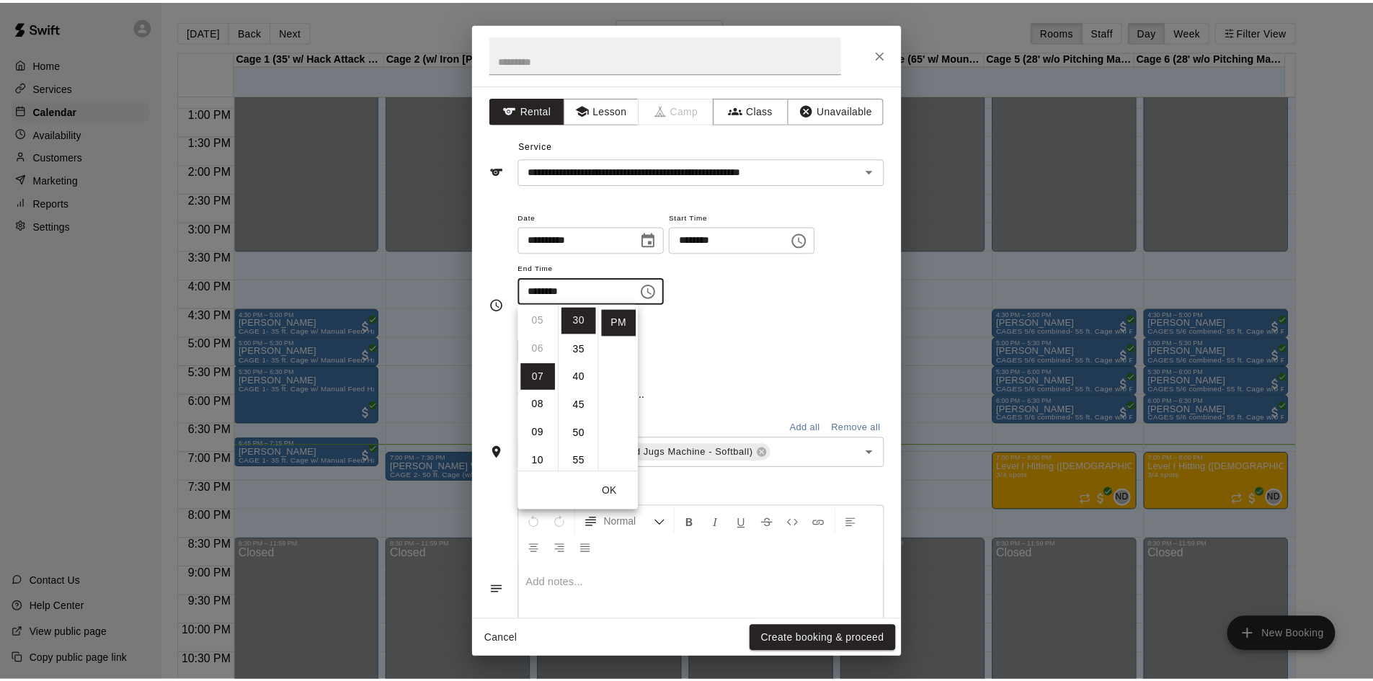
scroll to position [197, 0]
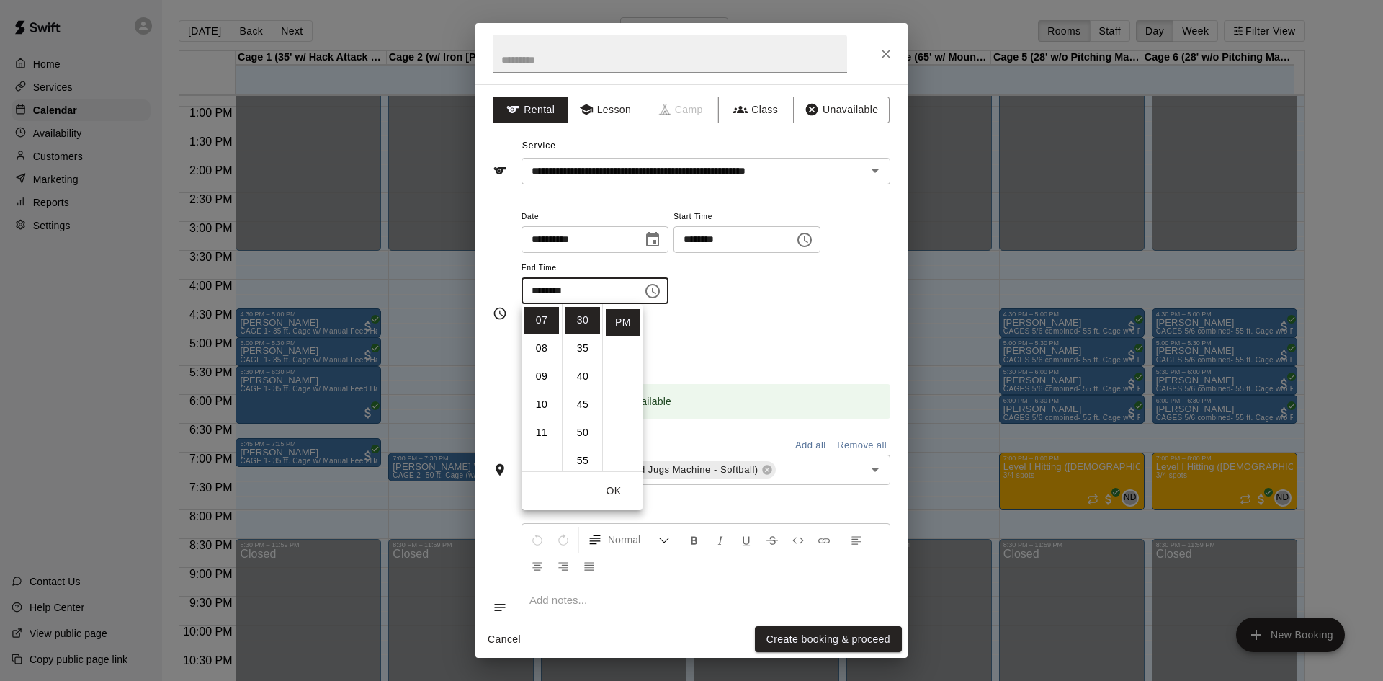
click at [733, 320] on div "Repeats No Yes" at bounding box center [706, 340] width 369 height 45
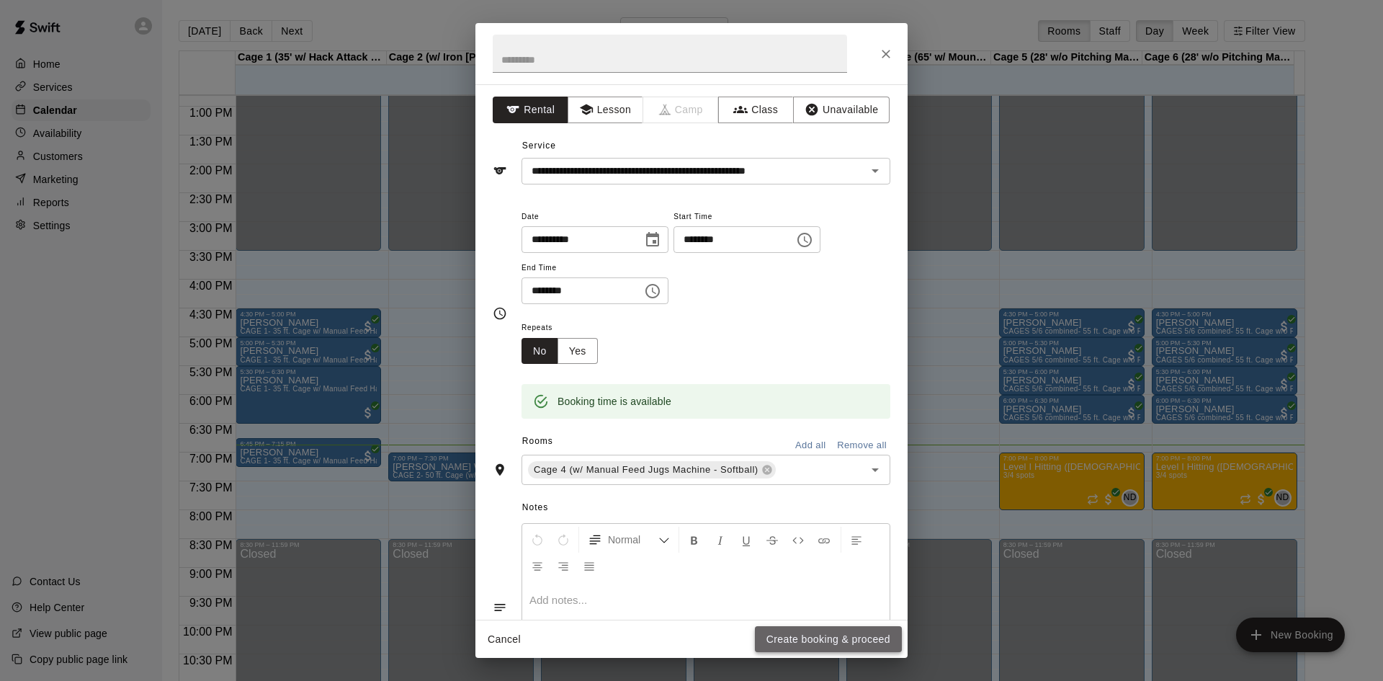
click at [806, 635] on button "Create booking & proceed" at bounding box center [828, 639] width 147 height 27
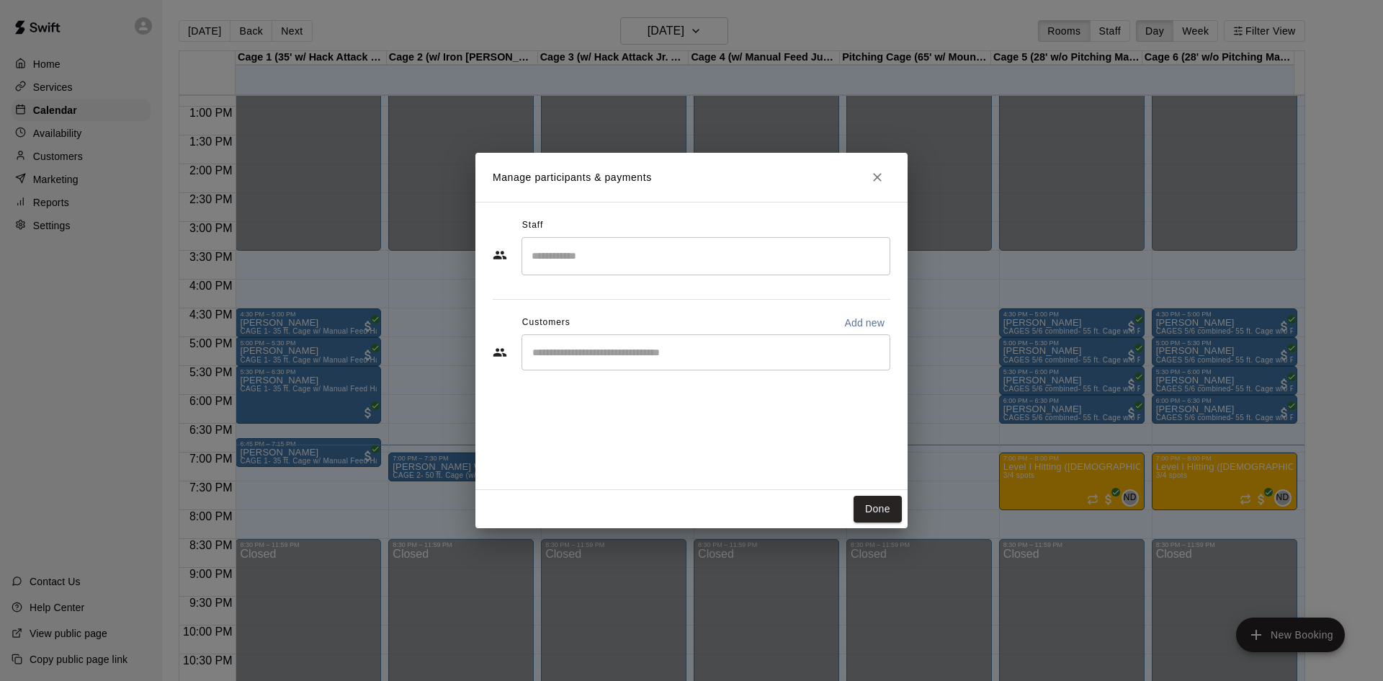
click at [598, 357] on input "Start typing to search customers..." at bounding box center [706, 352] width 356 height 14
click at [875, 163] on h2 "Manage participants & payments" at bounding box center [692, 177] width 432 height 49
click at [875, 169] on button "Close" at bounding box center [878, 177] width 26 height 26
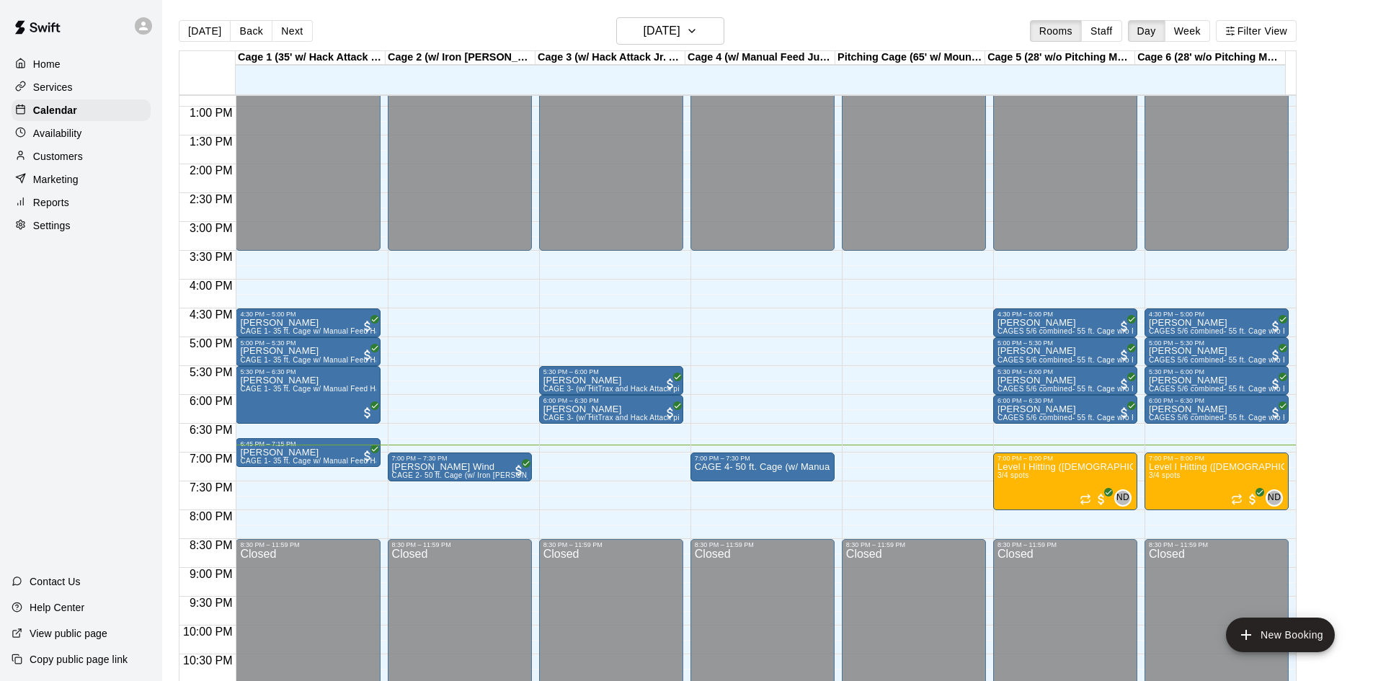
click at [83, 157] on div "Customers" at bounding box center [81, 157] width 139 height 22
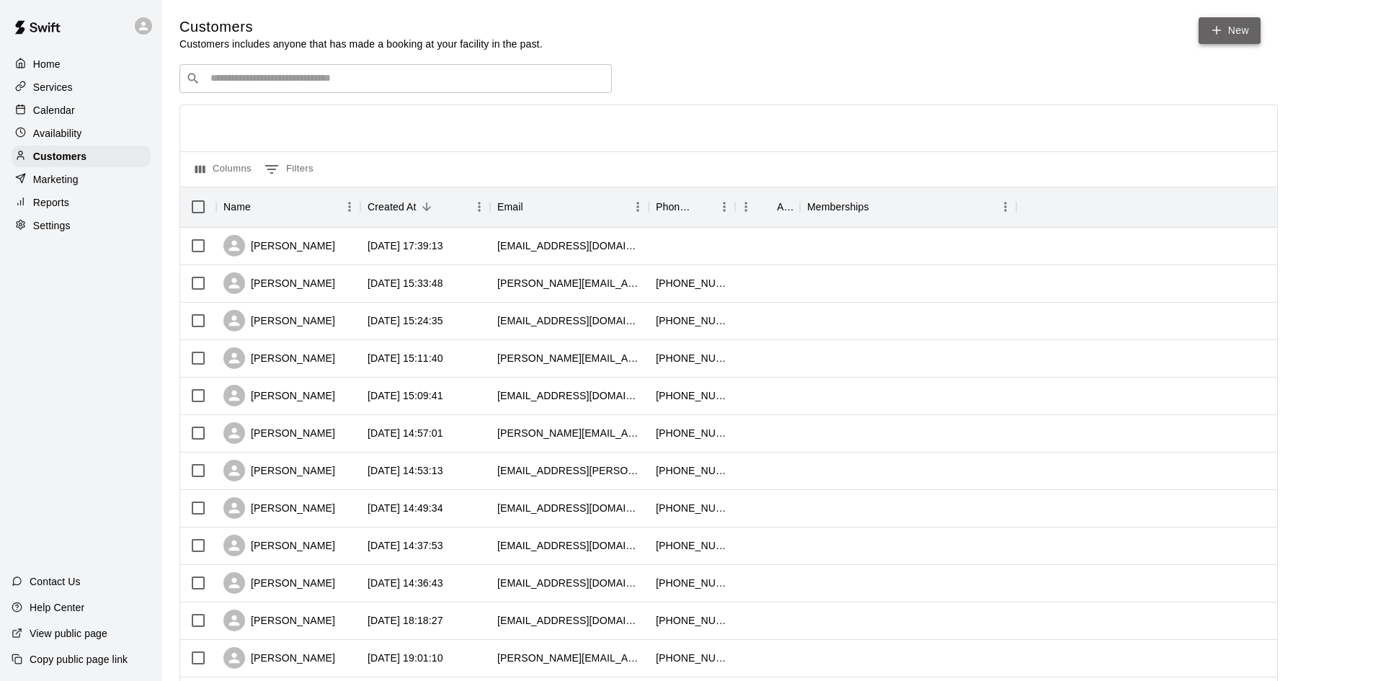
drag, startPoint x: 1257, startPoint y: 37, endPoint x: 1248, endPoint y: 37, distance: 8.6
click at [1256, 37] on link "New" at bounding box center [1229, 30] width 62 height 27
select select "**"
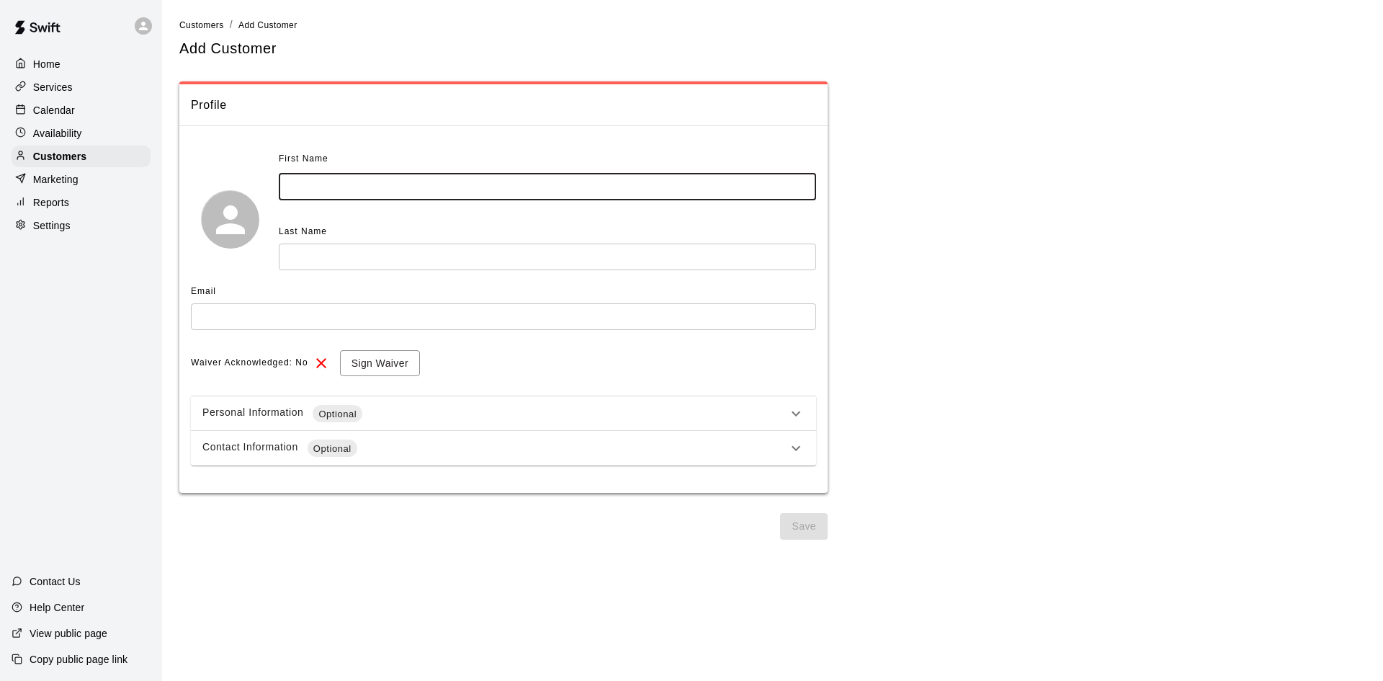
click at [409, 193] on input "text" at bounding box center [548, 187] width 538 height 27
type input "***"
click at [407, 244] on input "text" at bounding box center [548, 257] width 538 height 27
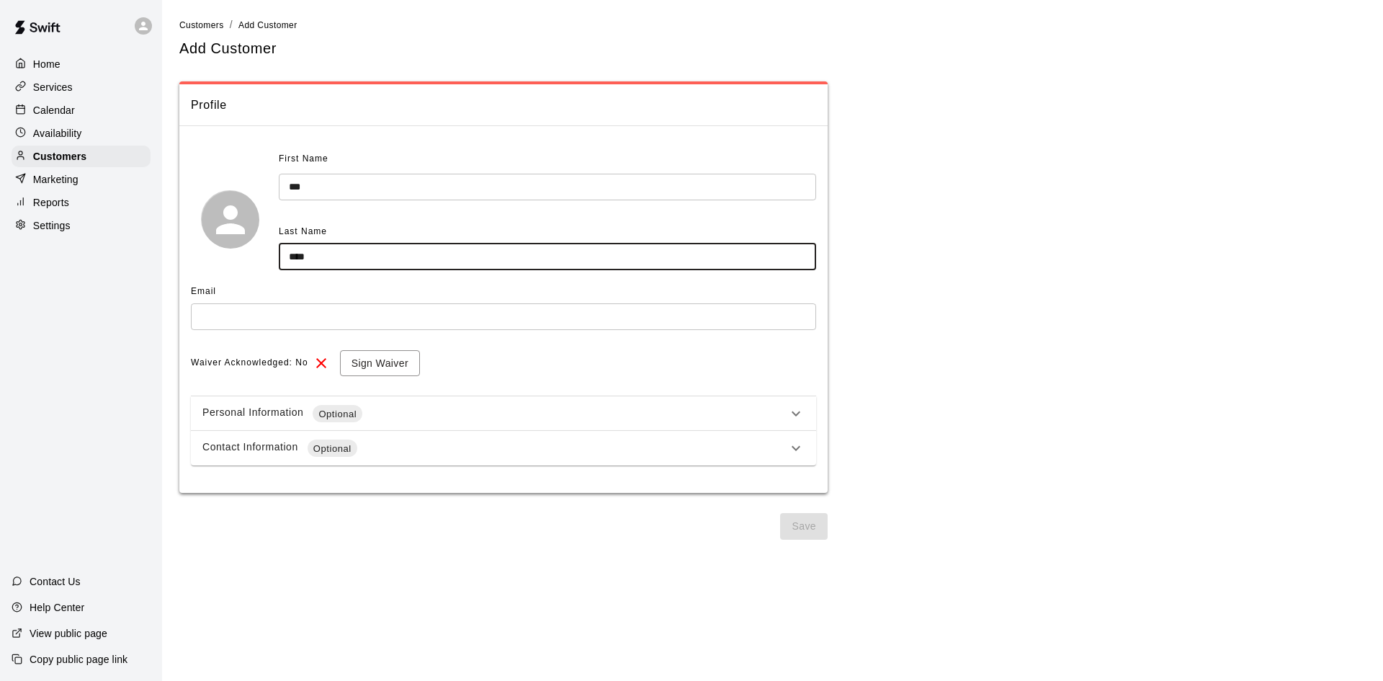
type input "****"
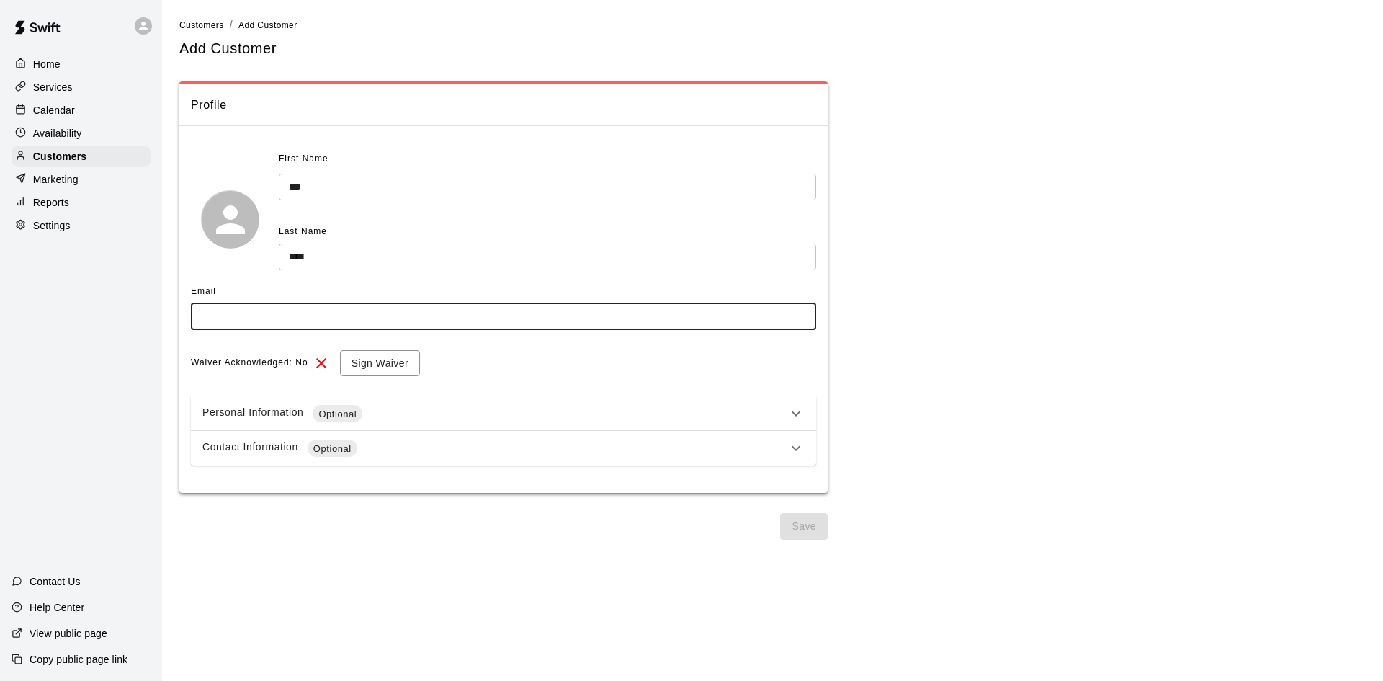
click at [416, 329] on input "text" at bounding box center [503, 316] width 625 height 27
type input "**********"
click at [398, 374] on button "Sign Waiver" at bounding box center [380, 363] width 80 height 27
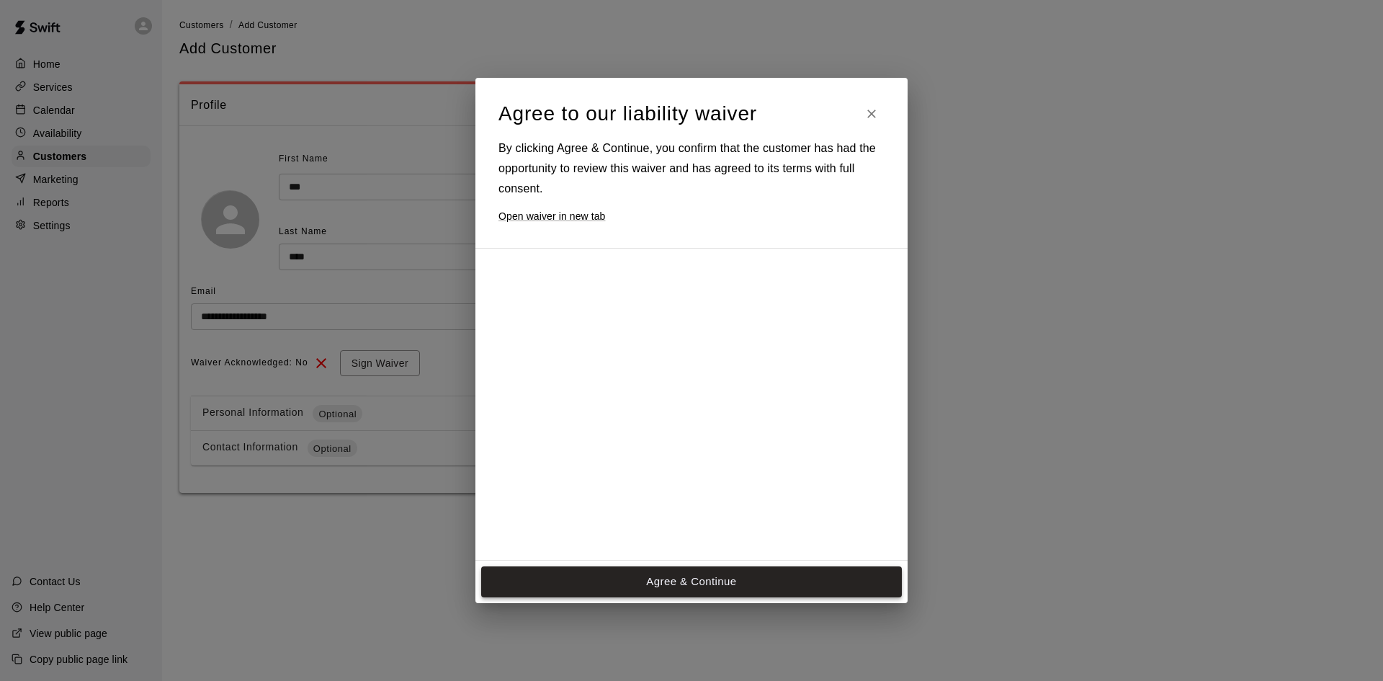
click at [710, 581] on button "Agree & Continue" at bounding box center [691, 581] width 421 height 30
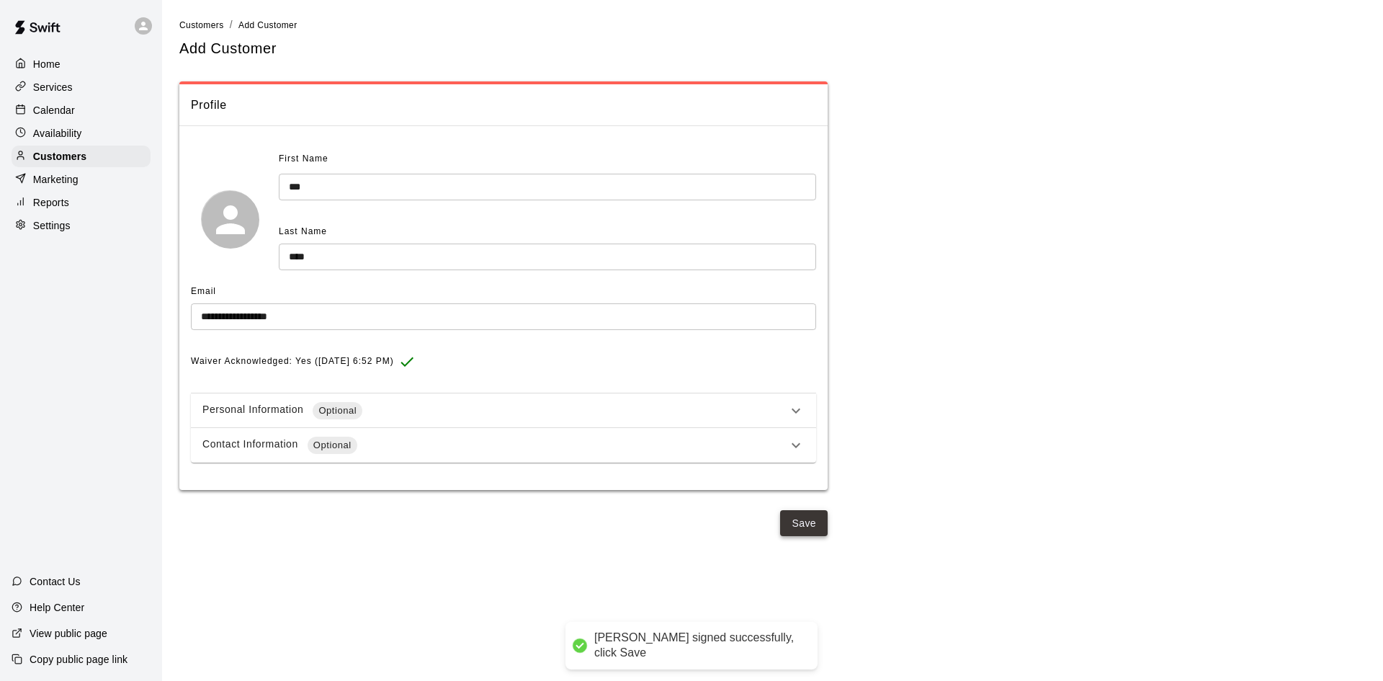
click at [798, 520] on button "Save" at bounding box center [804, 523] width 48 height 27
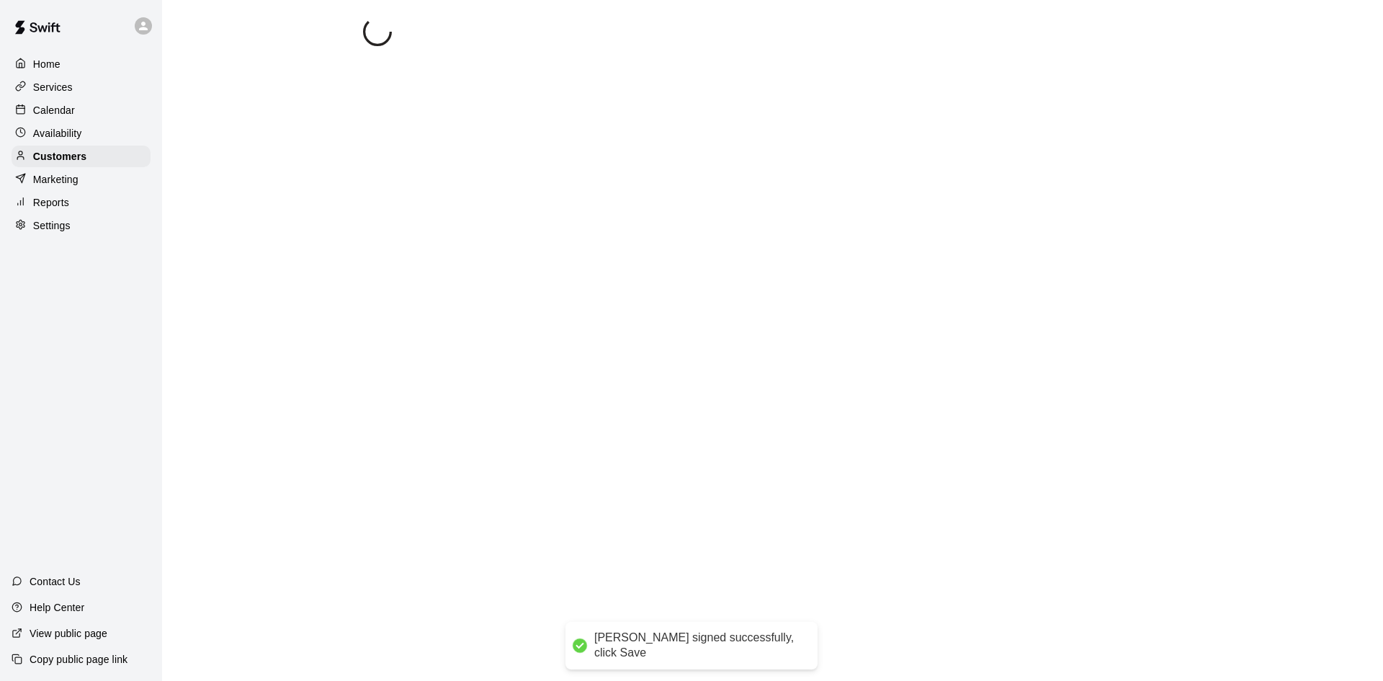
click at [58, 55] on div "Home" at bounding box center [81, 64] width 139 height 22
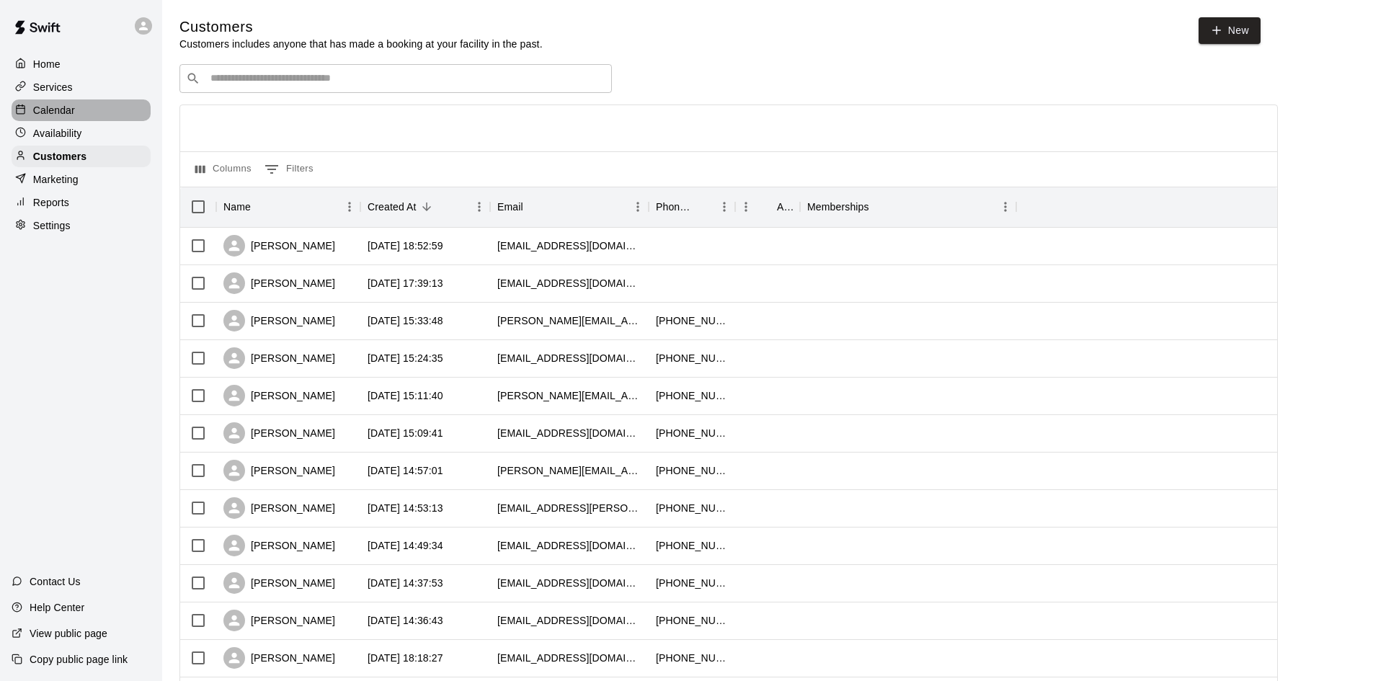
click at [77, 116] on div "Calendar" at bounding box center [81, 110] width 139 height 22
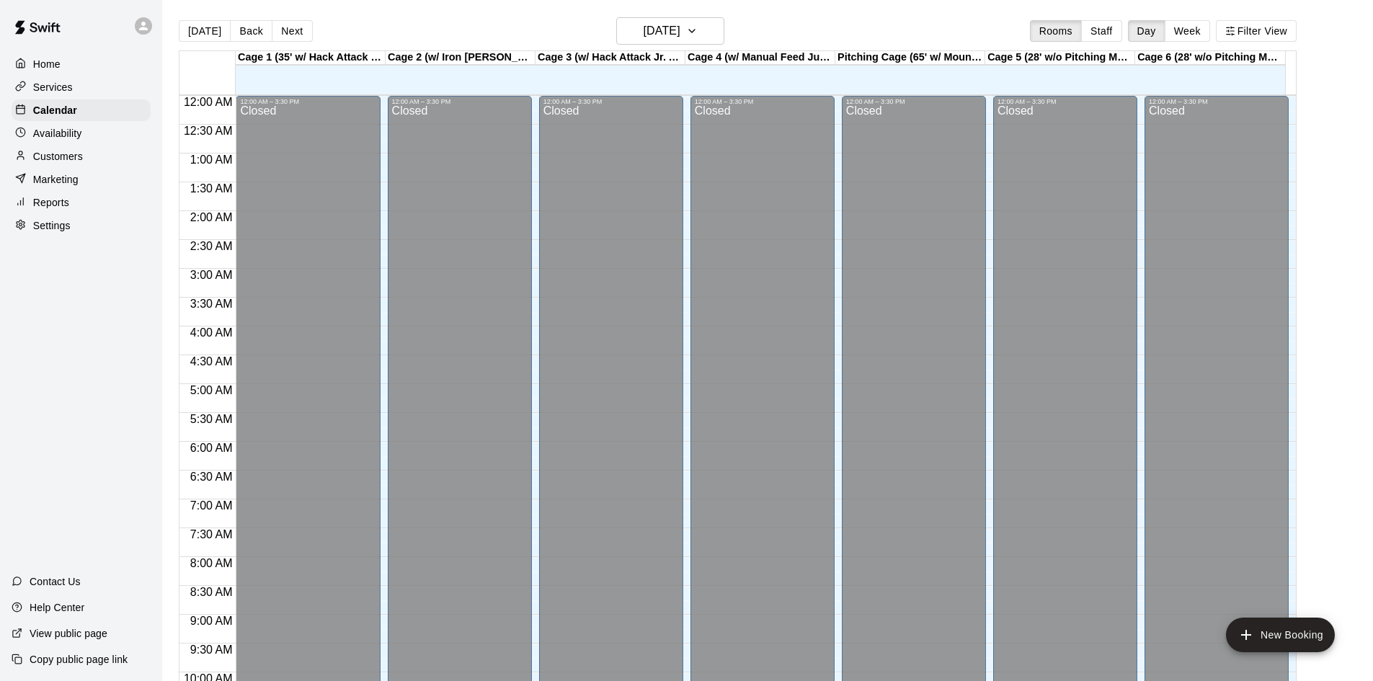
scroll to position [739, 0]
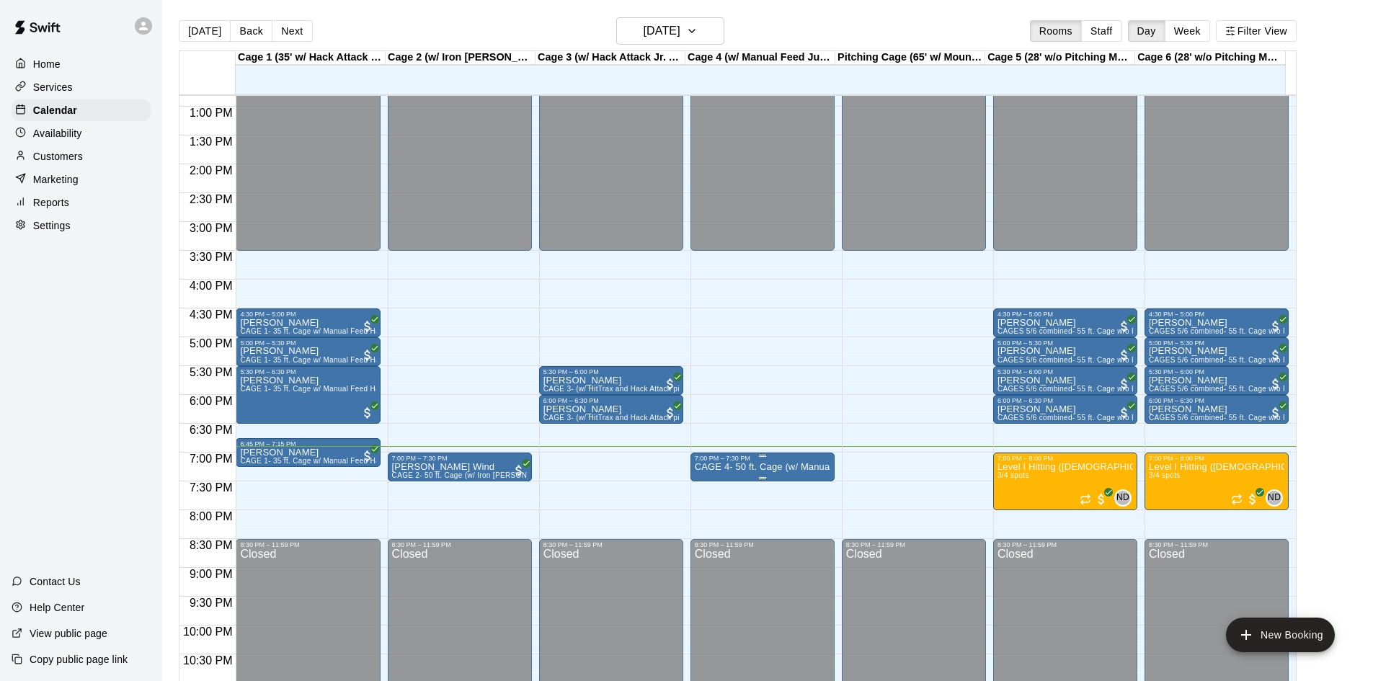
click at [751, 467] on p "CAGE 4- 50 ft. Cage (w/ Manual Feed Jugs Machine- SOFTBALL)" at bounding box center [762, 467] width 135 height 0
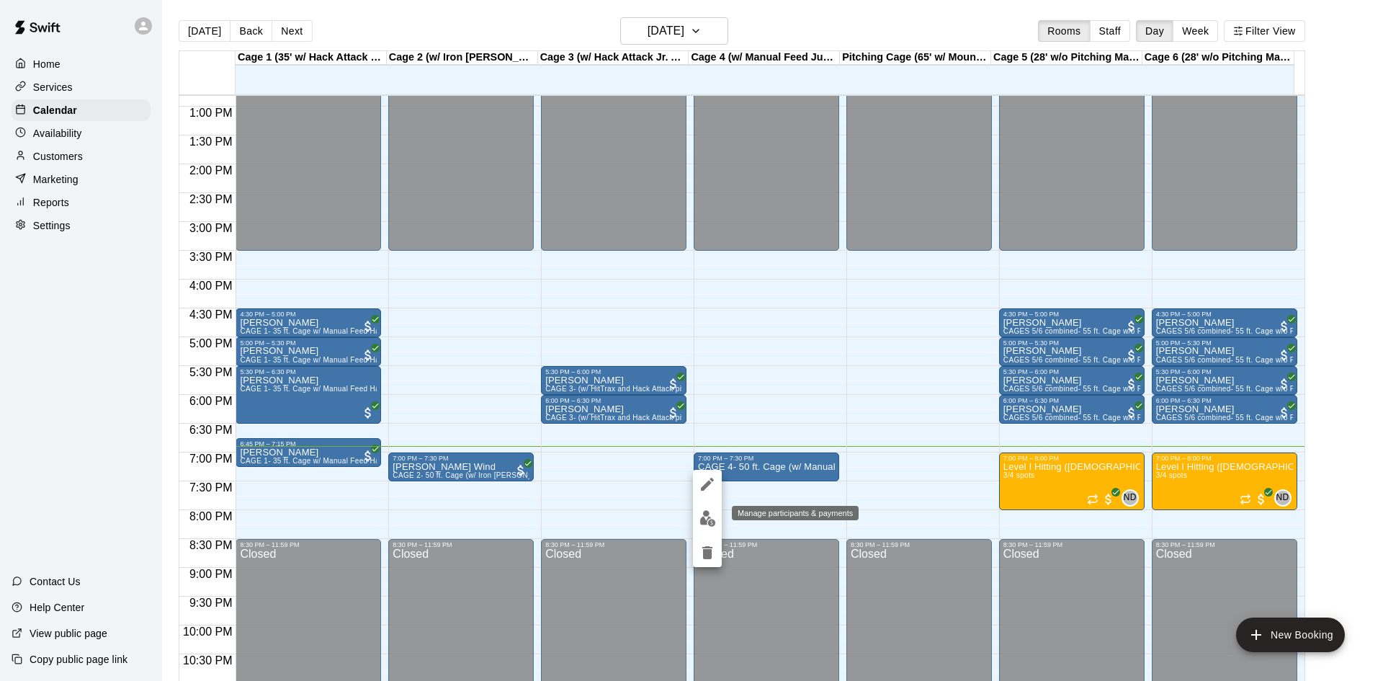
click at [699, 511] on button "edit" at bounding box center [707, 518] width 29 height 28
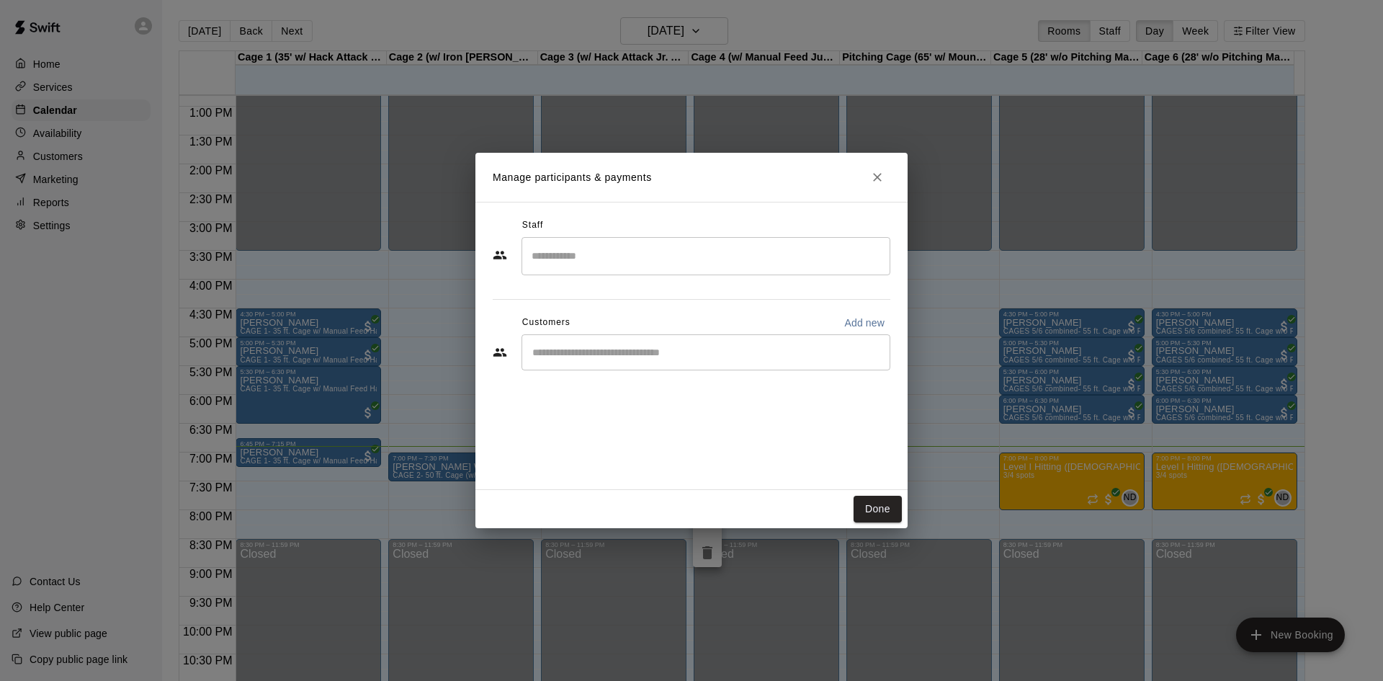
click at [625, 352] on input "Start typing to search customers..." at bounding box center [706, 352] width 356 height 14
type input "****"
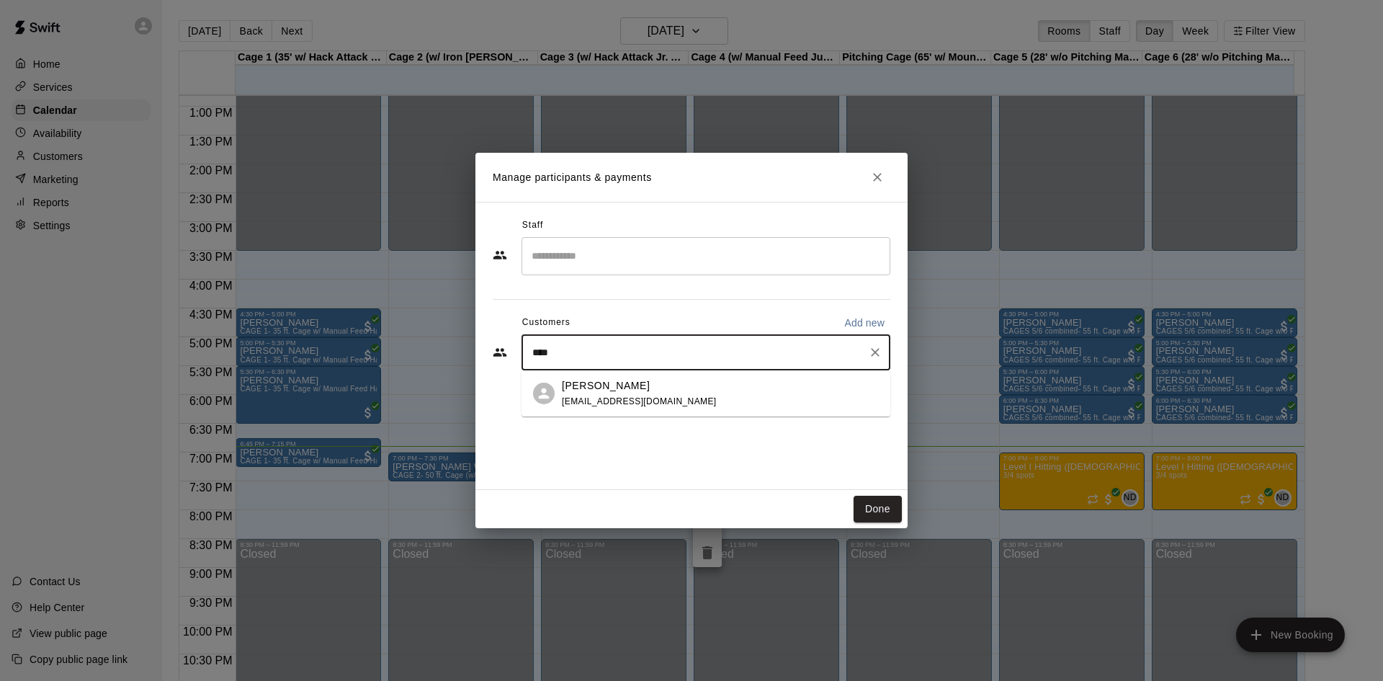
click at [605, 395] on div "[PERSON_NAME] [EMAIL_ADDRESS][DOMAIN_NAME]" at bounding box center [639, 393] width 155 height 31
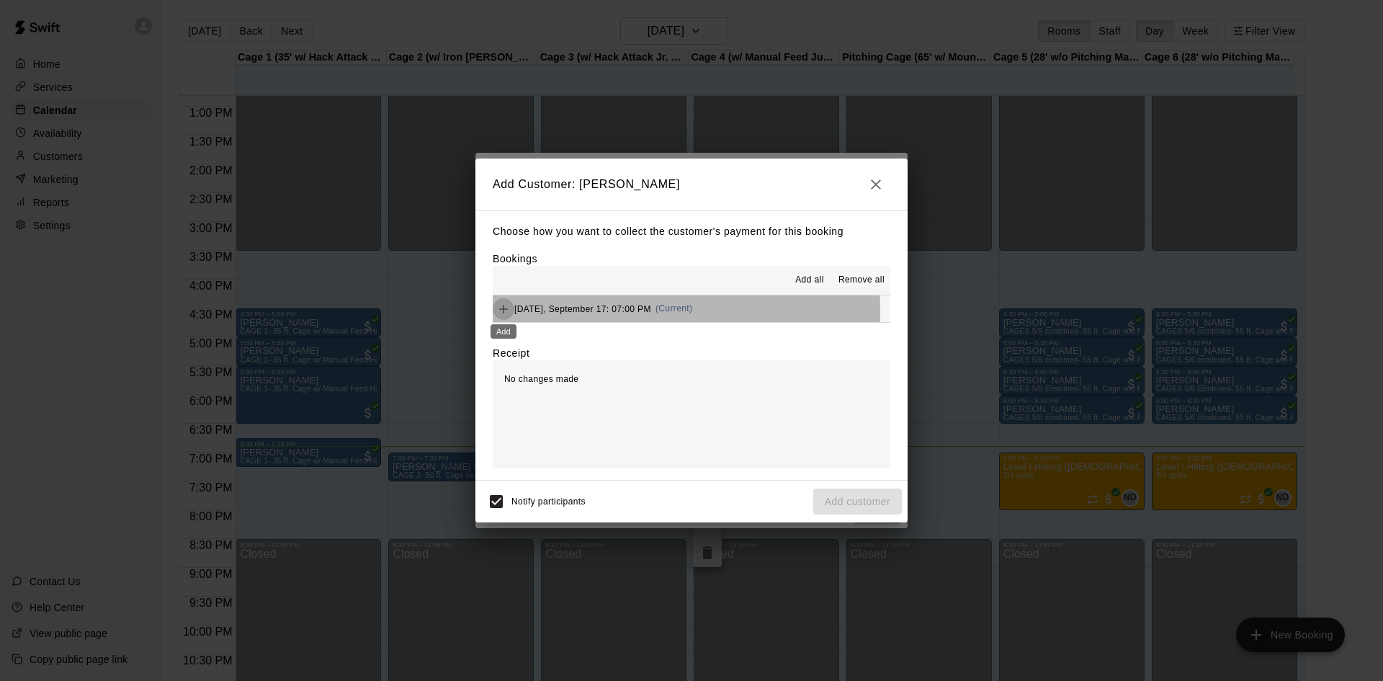
click at [503, 311] on icon "Add" at bounding box center [503, 309] width 14 height 14
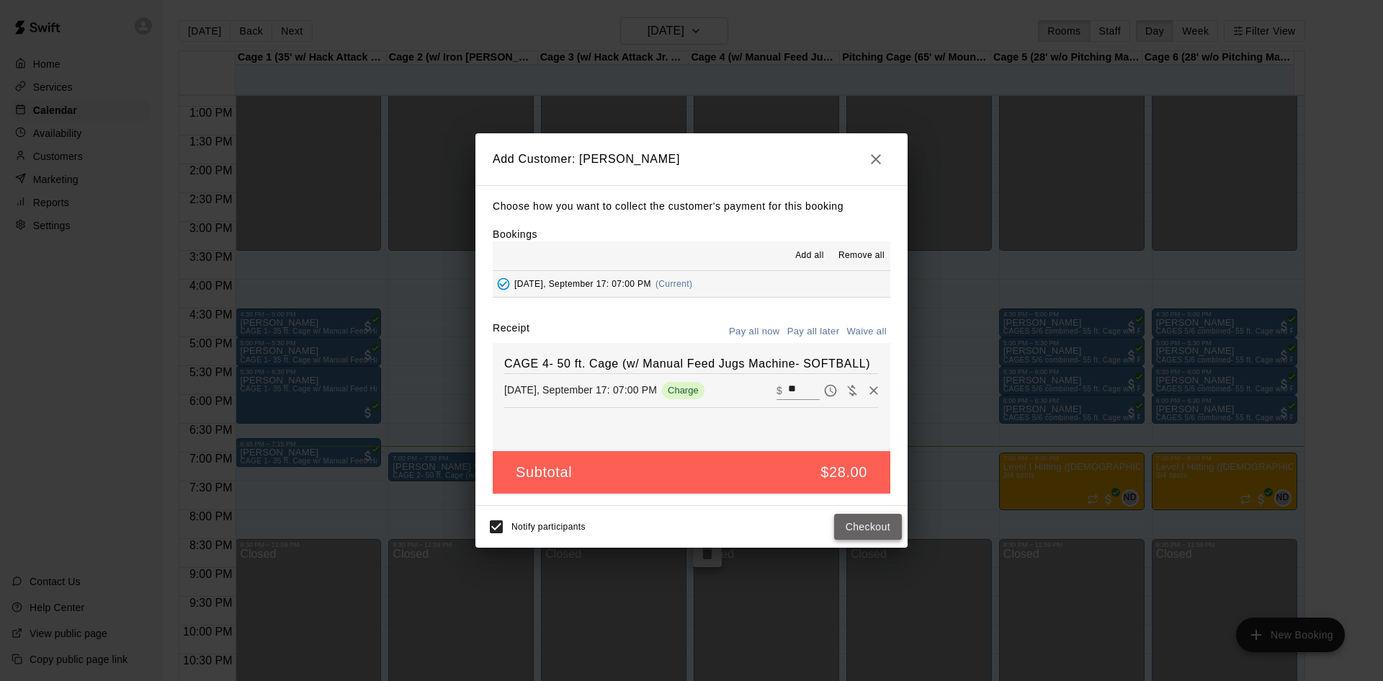
click at [861, 526] on button "Checkout" at bounding box center [868, 527] width 68 height 27
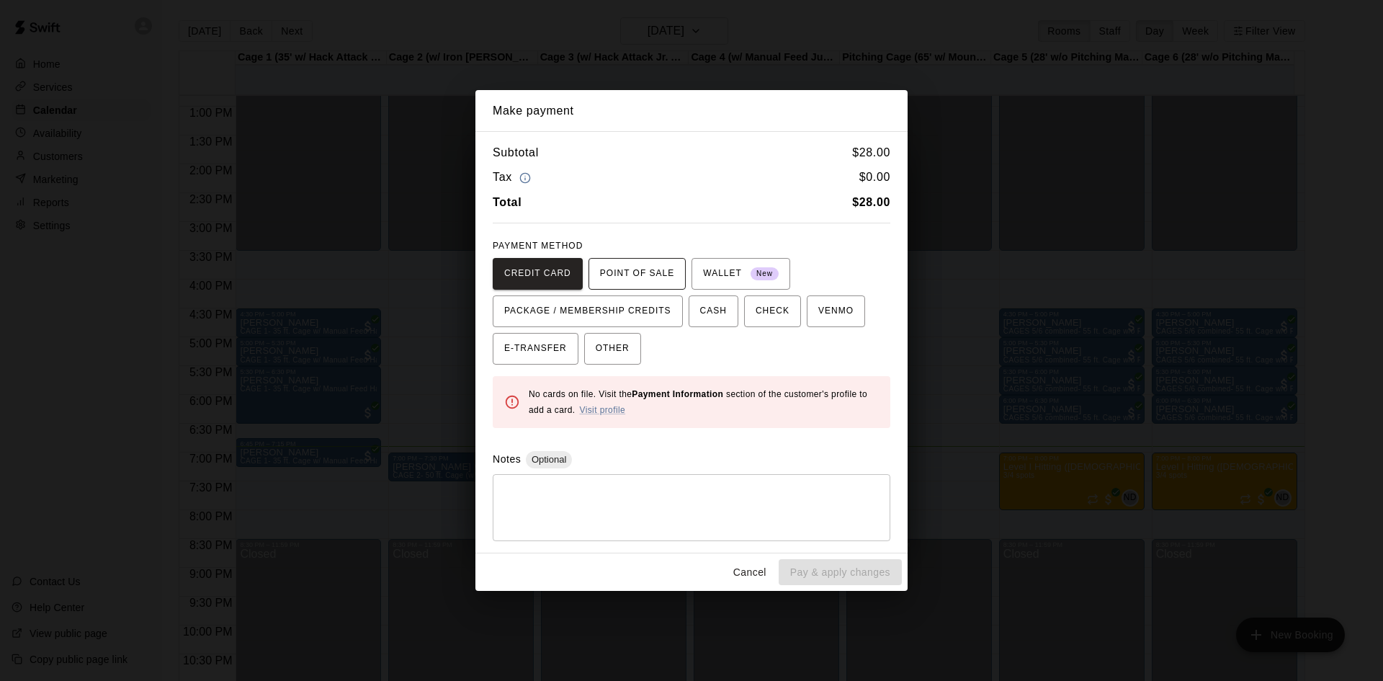
click at [648, 271] on span "POINT OF SALE" at bounding box center [637, 273] width 74 height 23
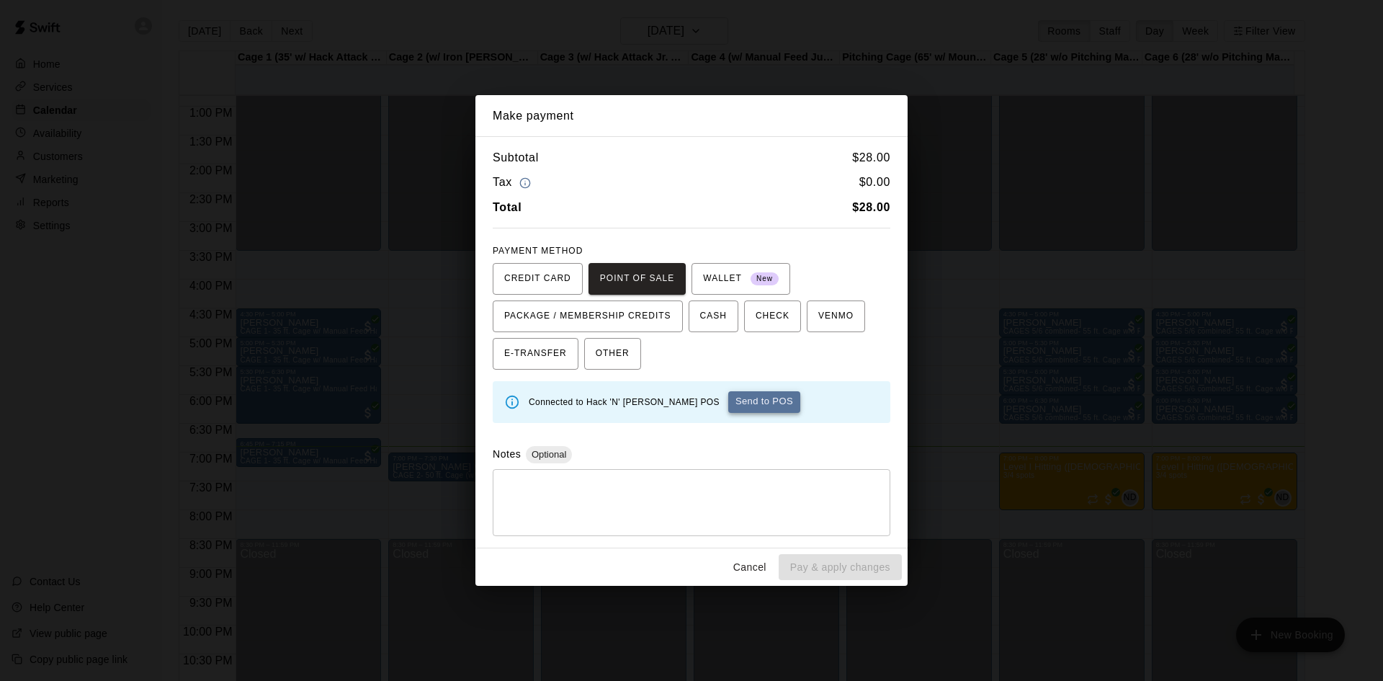
click at [728, 401] on button "Send to POS" at bounding box center [764, 402] width 72 height 22
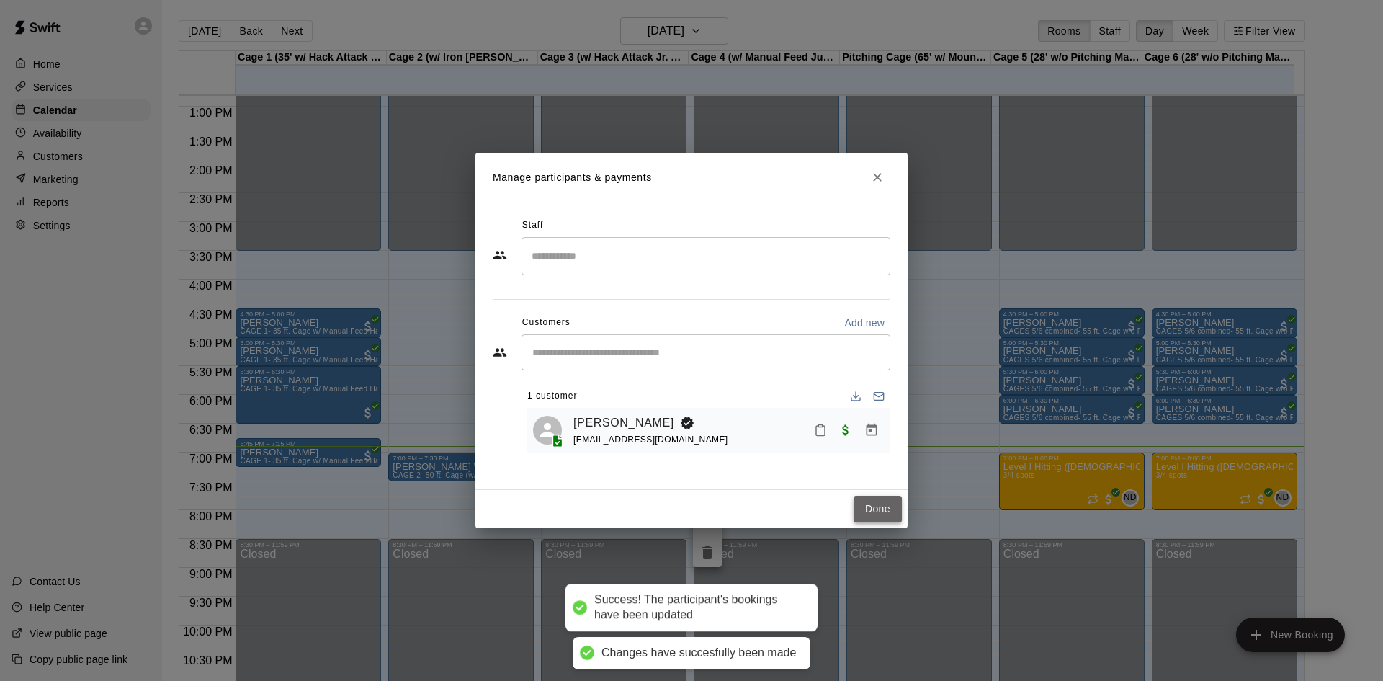
click at [885, 511] on button "Done" at bounding box center [878, 509] width 48 height 27
